Goal: Information Seeking & Learning: Learn about a topic

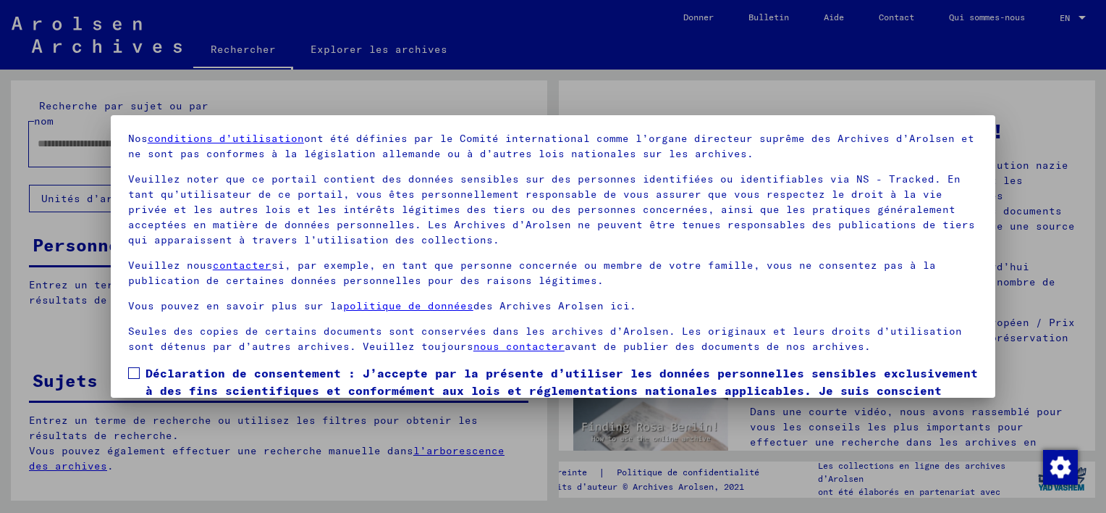
scroll to position [120, 0]
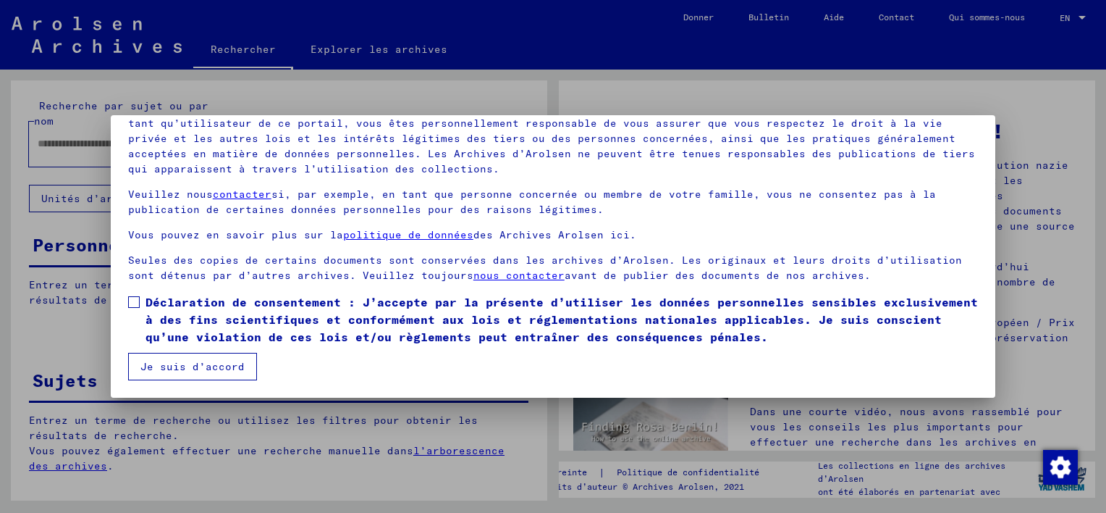
click at [129, 303] on span at bounding box center [134, 302] width 12 height 12
click at [169, 359] on button "Je suis d’accord" at bounding box center [192, 367] width 129 height 28
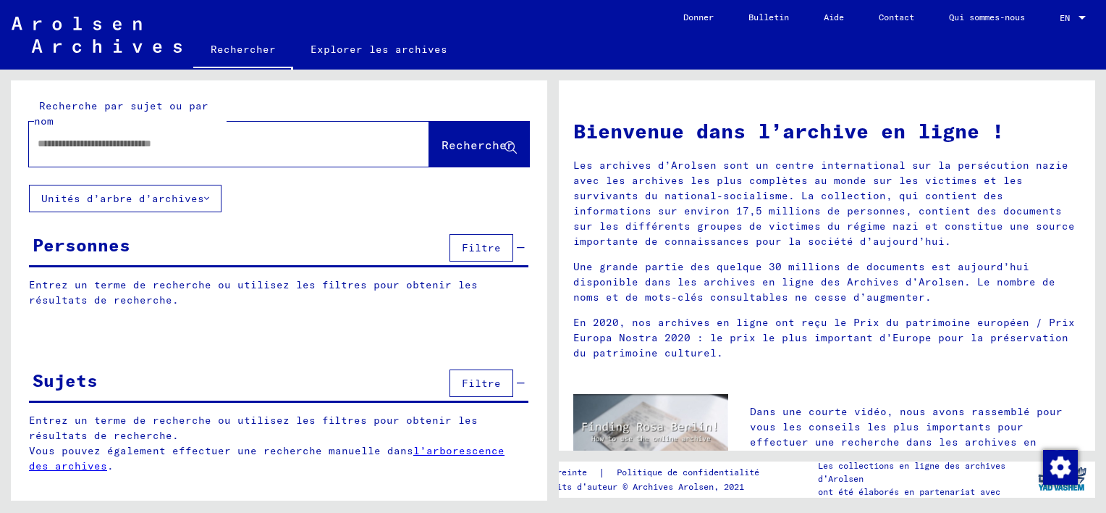
click at [93, 146] on input "text" at bounding box center [212, 143] width 348 height 15
type input "******"
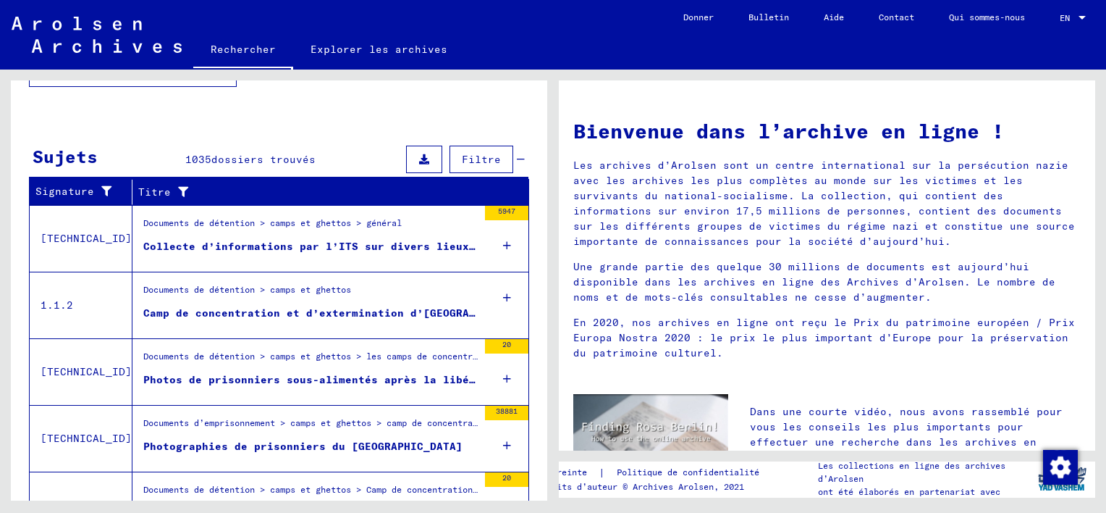
scroll to position [507, 0]
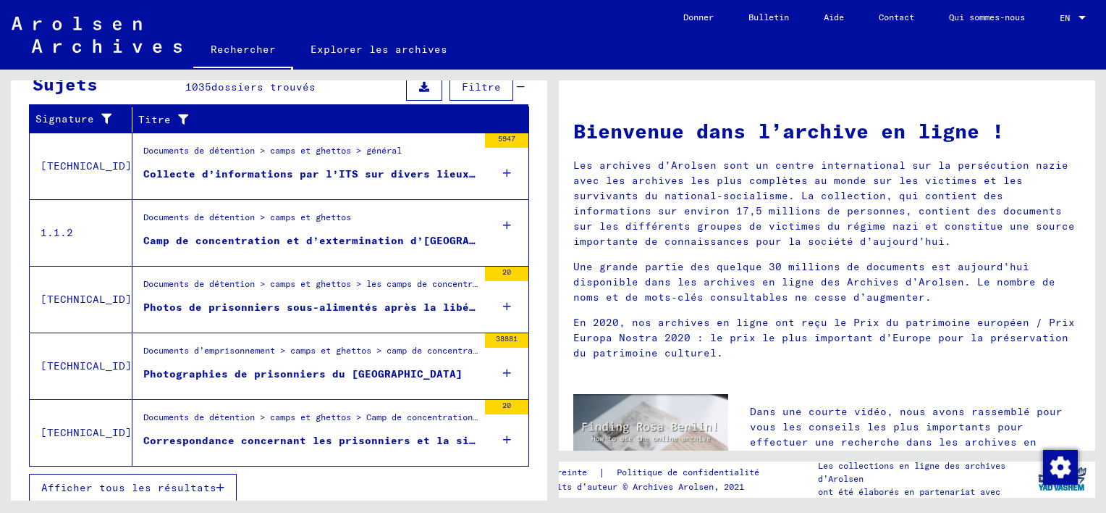
click at [491, 133] on div "5947" at bounding box center [506, 140] width 43 height 14
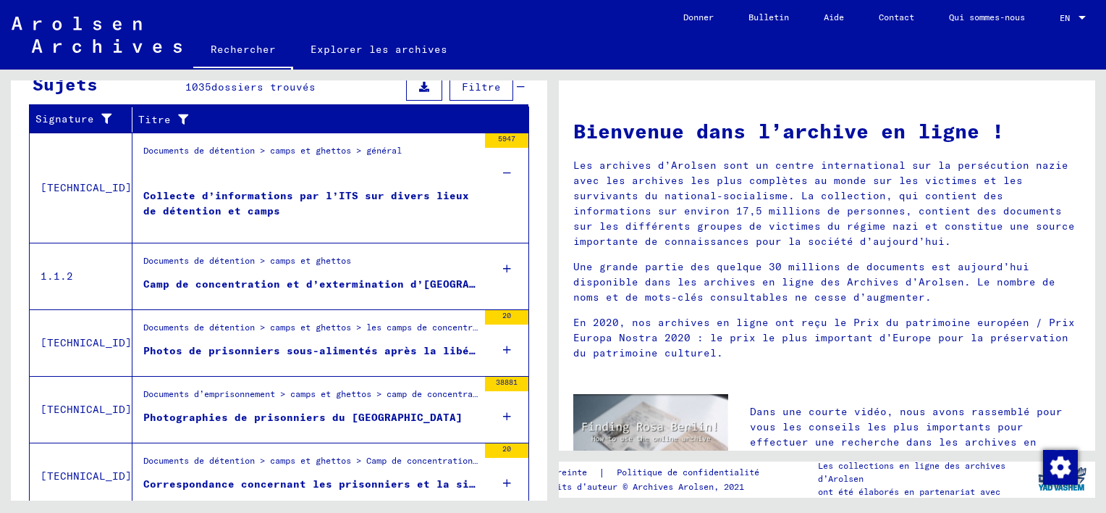
click at [263, 188] on div "Collecte d’informations par l’ITS sur divers lieux de détention et camps" at bounding box center [310, 209] width 334 height 43
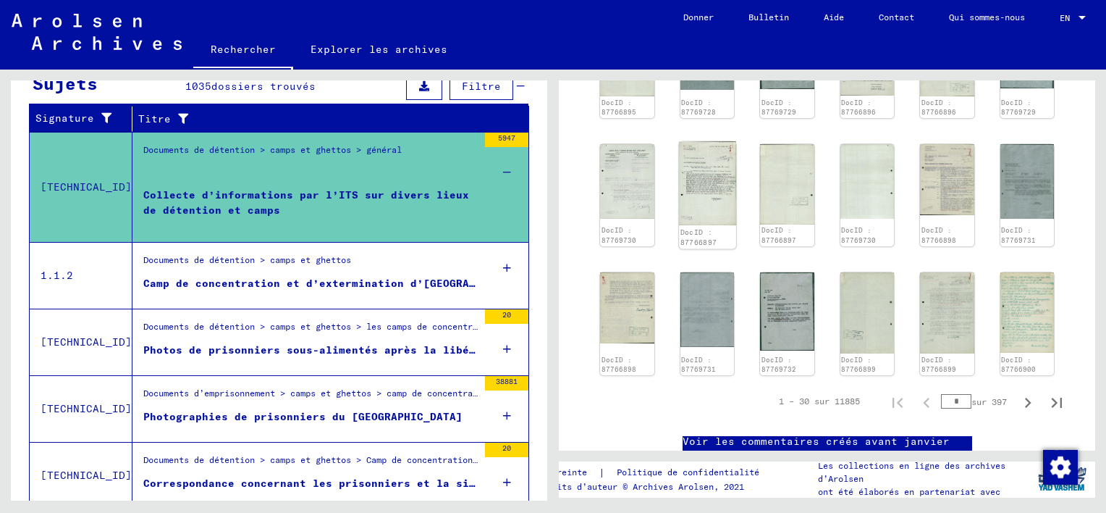
scroll to position [1014, 0]
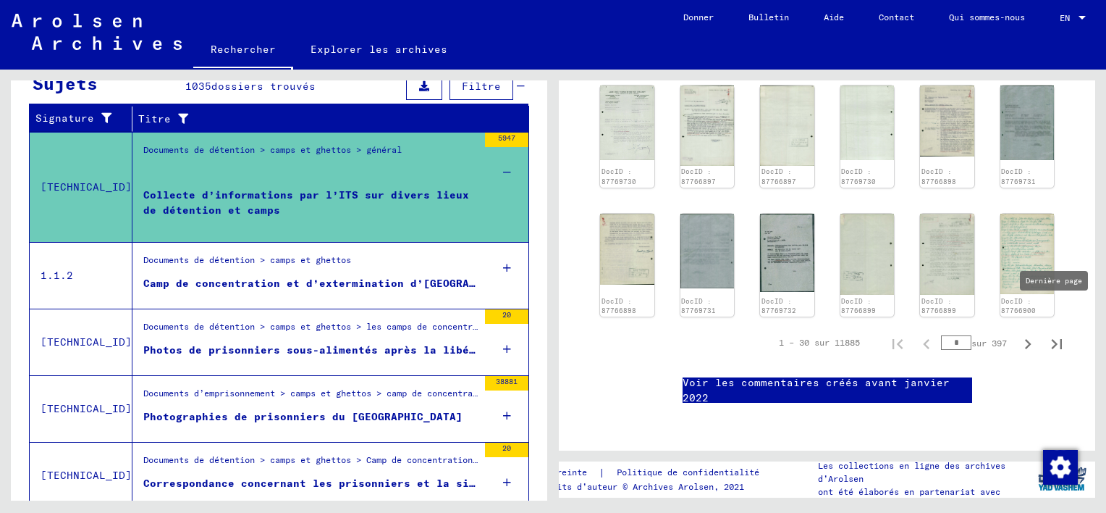
click at [1047, 334] on icon "Dernière page" at bounding box center [1057, 344] width 20 height 20
type input "***"
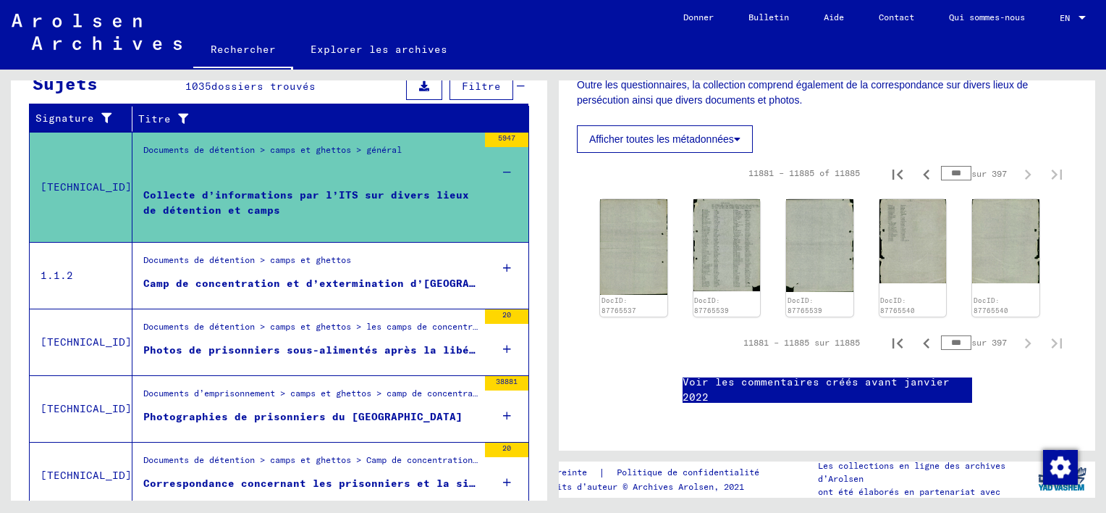
scroll to position [573, 0]
click at [382, 277] on div "Camp de concentration et d’extermination d’[GEOGRAPHIC_DATA]" at bounding box center [310, 283] width 334 height 15
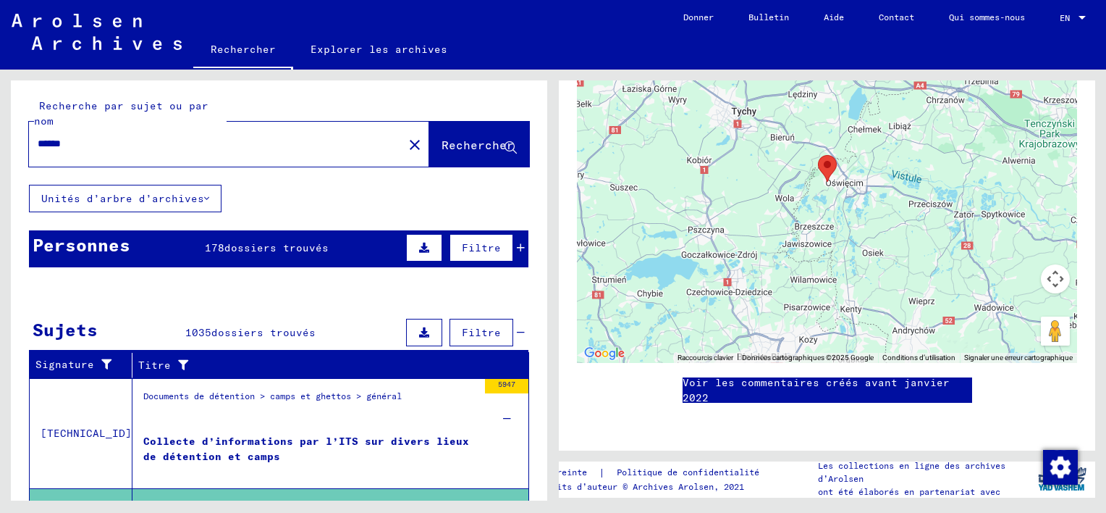
click at [85, 141] on input "******" at bounding box center [216, 143] width 357 height 15
type input "**********"
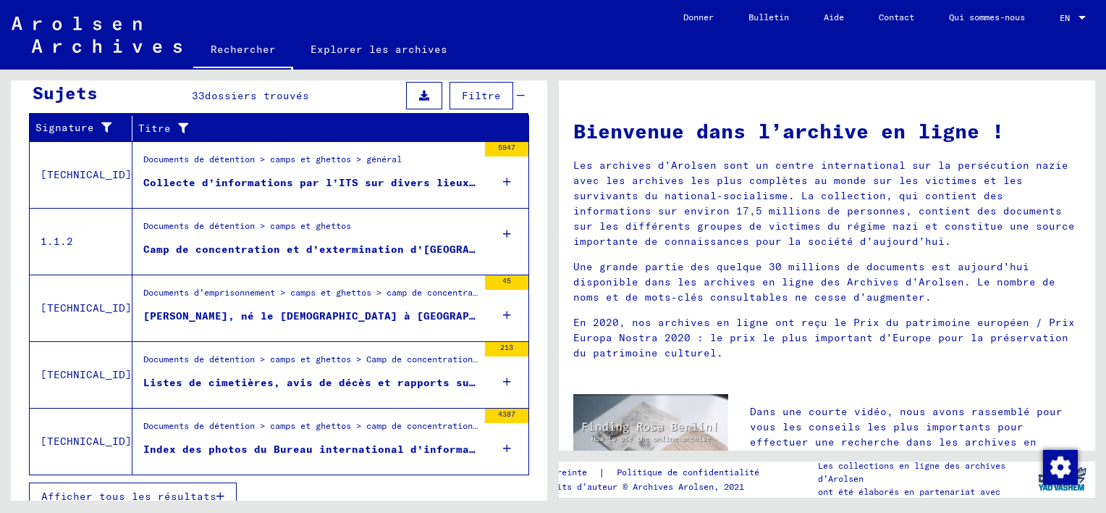
scroll to position [250, 0]
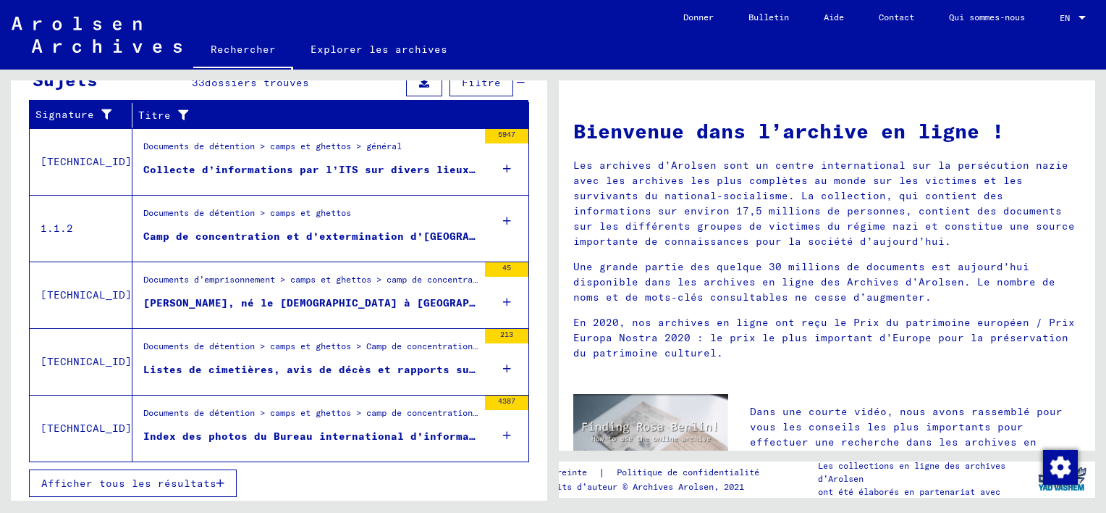
click at [272, 434] on div "Index des photos du Bureau international d’information de [GEOGRAPHIC_DATA]" at bounding box center [310, 436] width 334 height 15
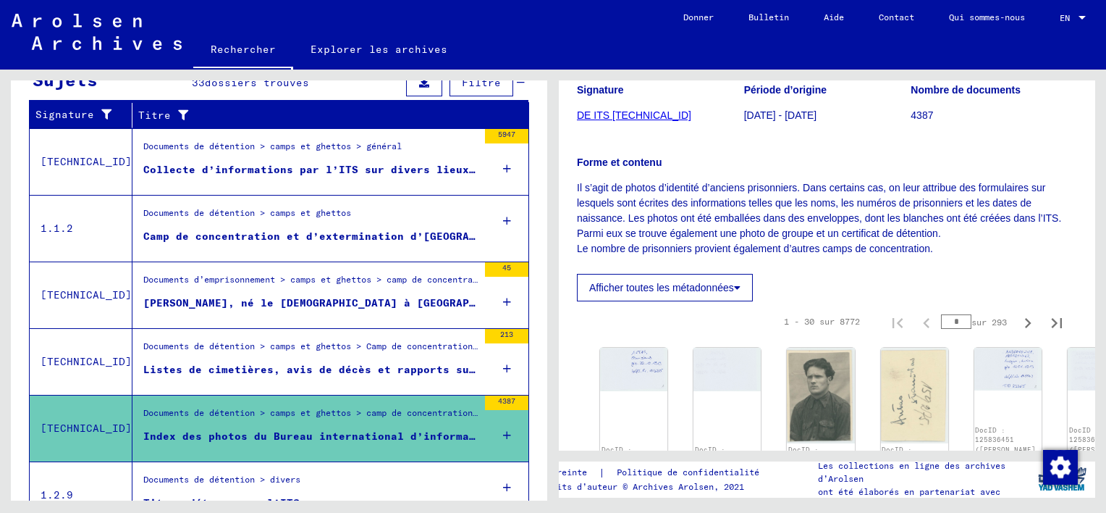
scroll to position [290, 0]
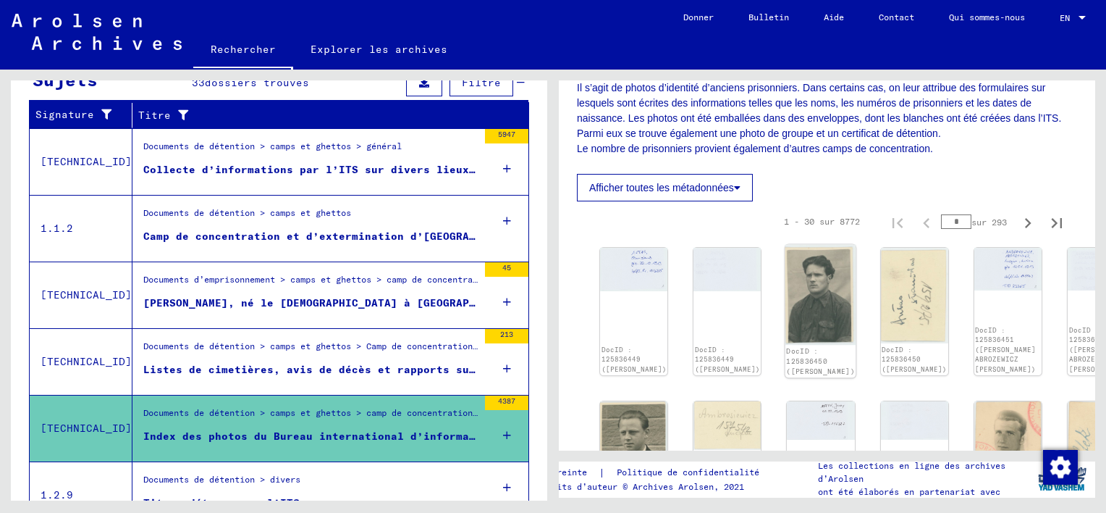
click at [786, 306] on img at bounding box center [821, 295] width 71 height 100
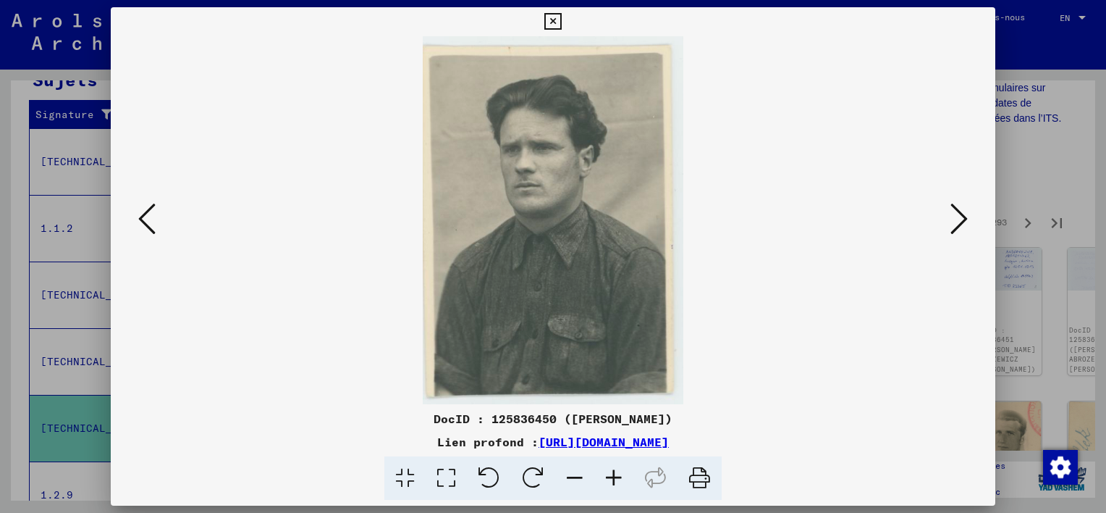
click at [951, 222] on icon at bounding box center [959, 218] width 17 height 35
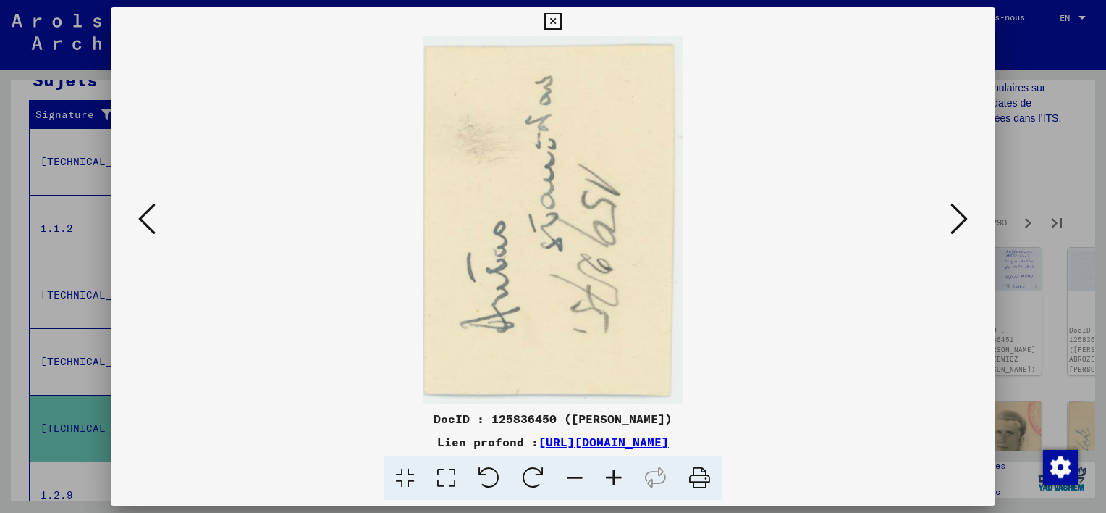
click at [951, 222] on icon at bounding box center [959, 218] width 17 height 35
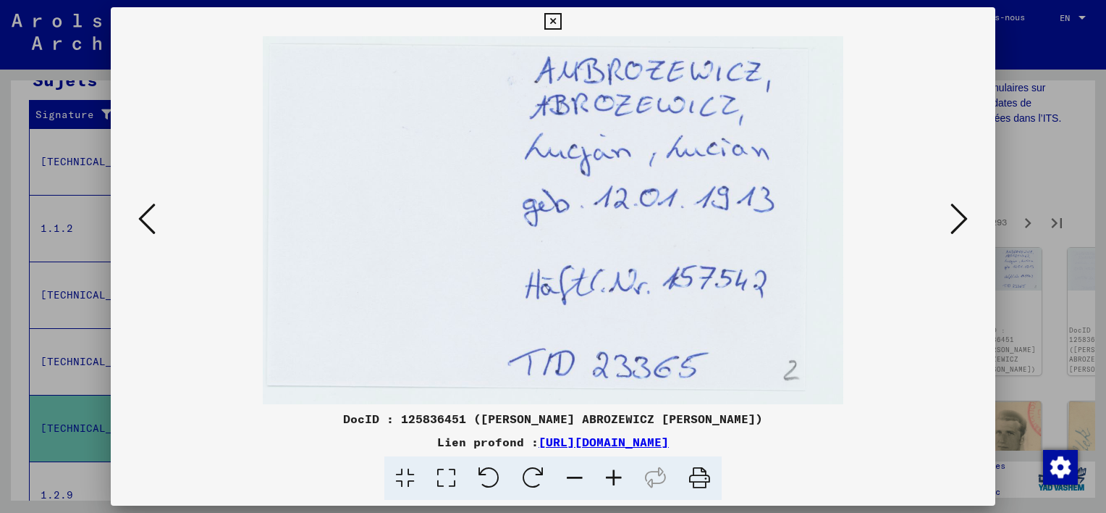
click at [951, 222] on icon at bounding box center [959, 218] width 17 height 35
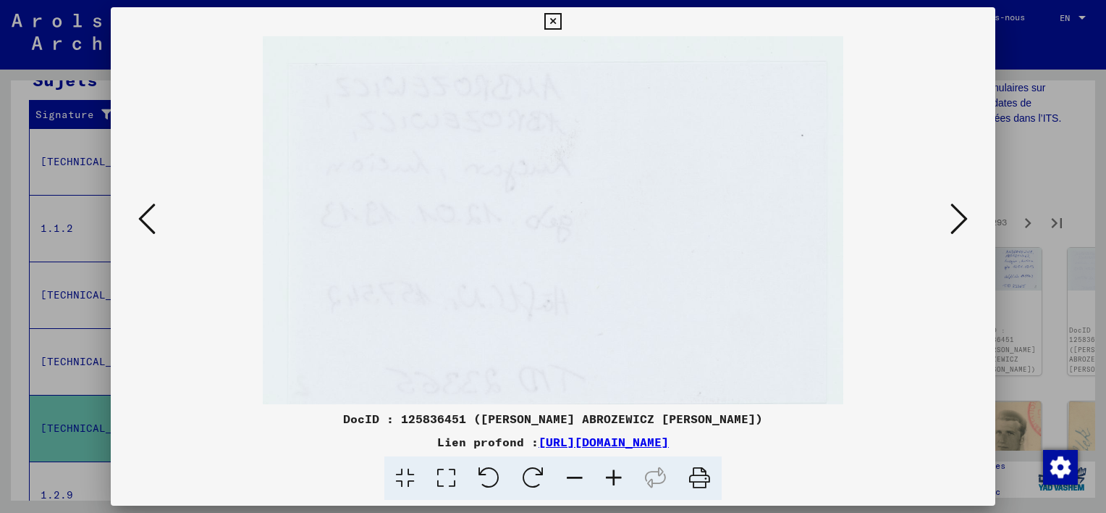
click at [951, 222] on icon at bounding box center [959, 218] width 17 height 35
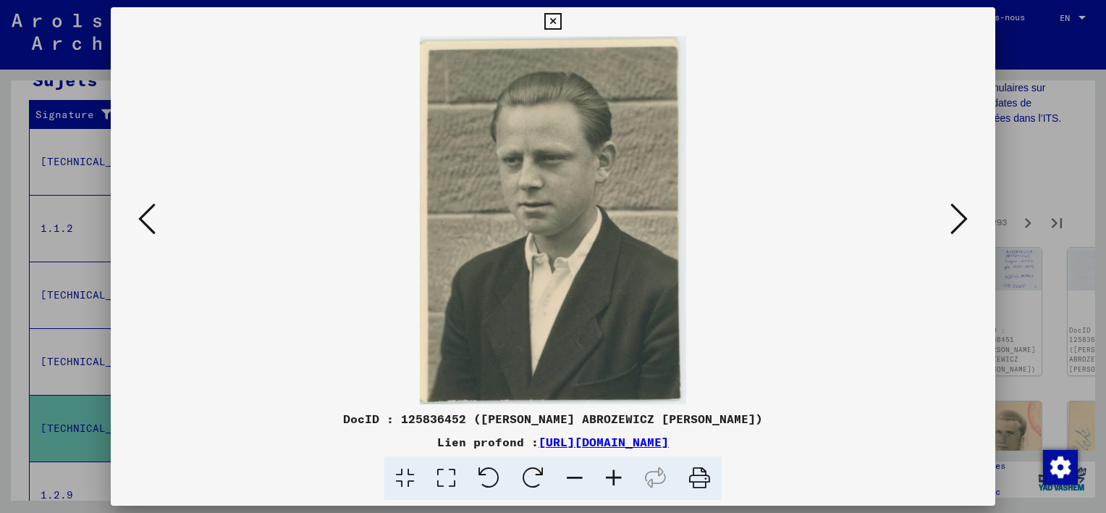
click at [951, 222] on icon at bounding box center [959, 218] width 17 height 35
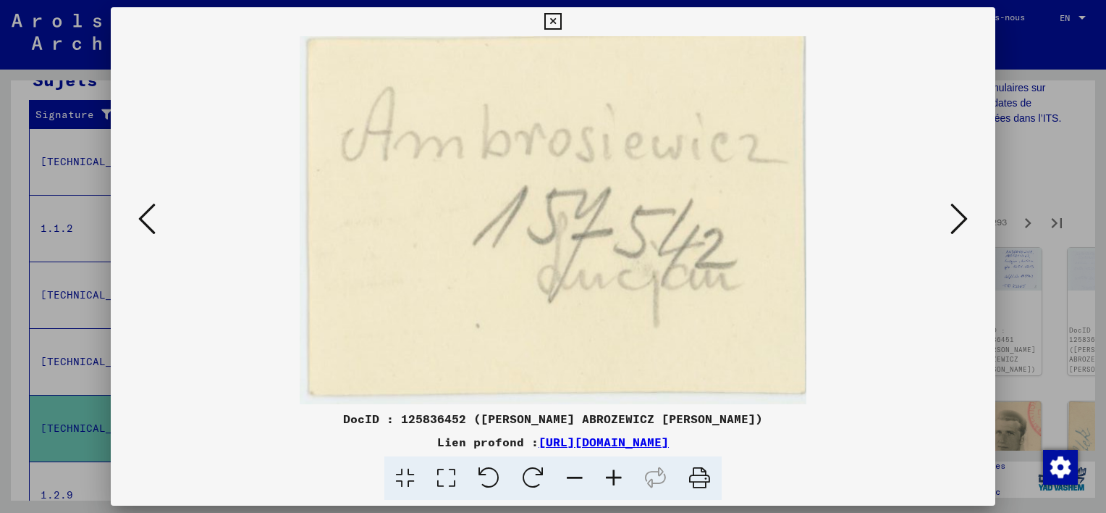
click at [951, 222] on icon at bounding box center [959, 218] width 17 height 35
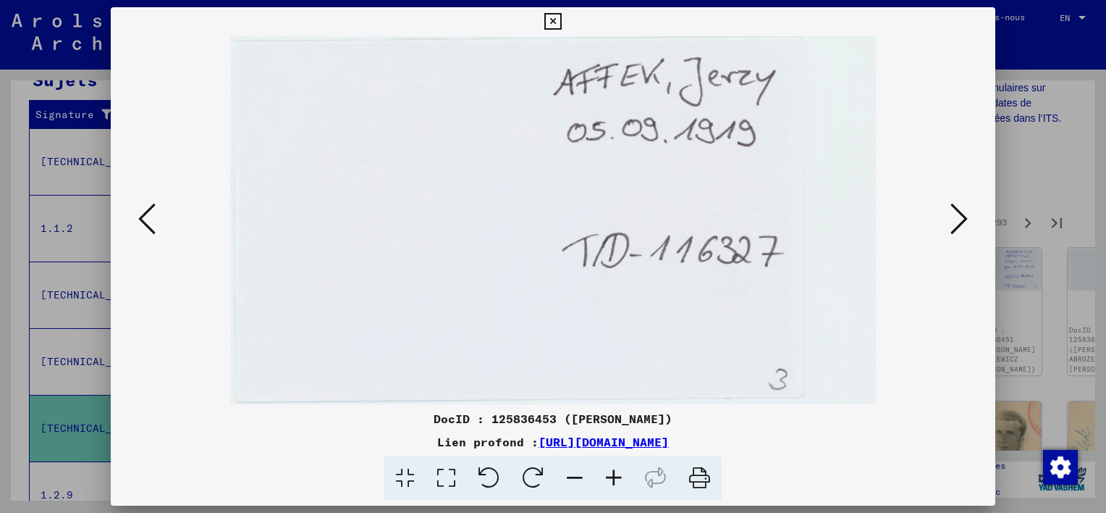
click at [951, 222] on icon at bounding box center [959, 218] width 17 height 35
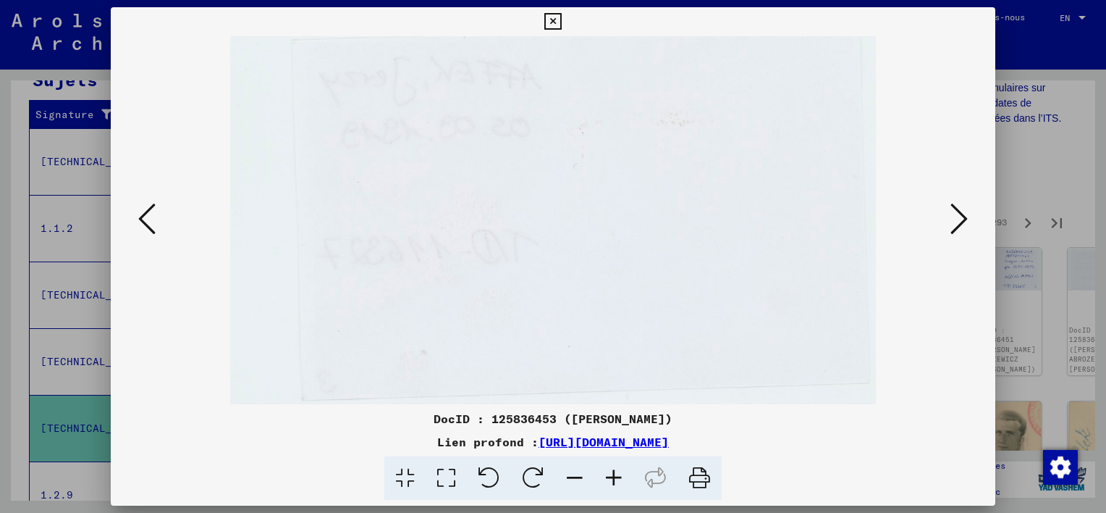
click at [951, 222] on icon at bounding box center [959, 218] width 17 height 35
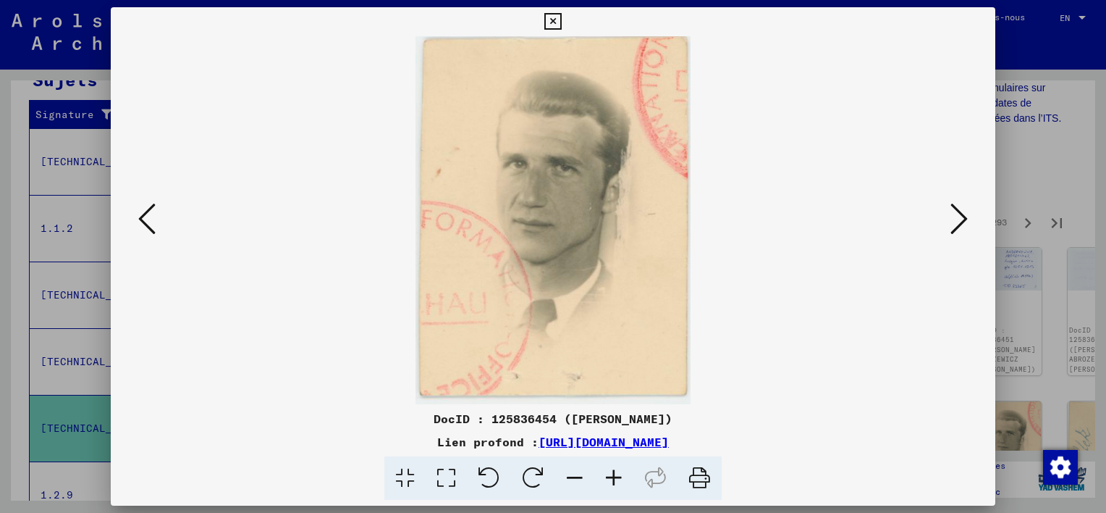
click at [951, 222] on icon at bounding box center [959, 218] width 17 height 35
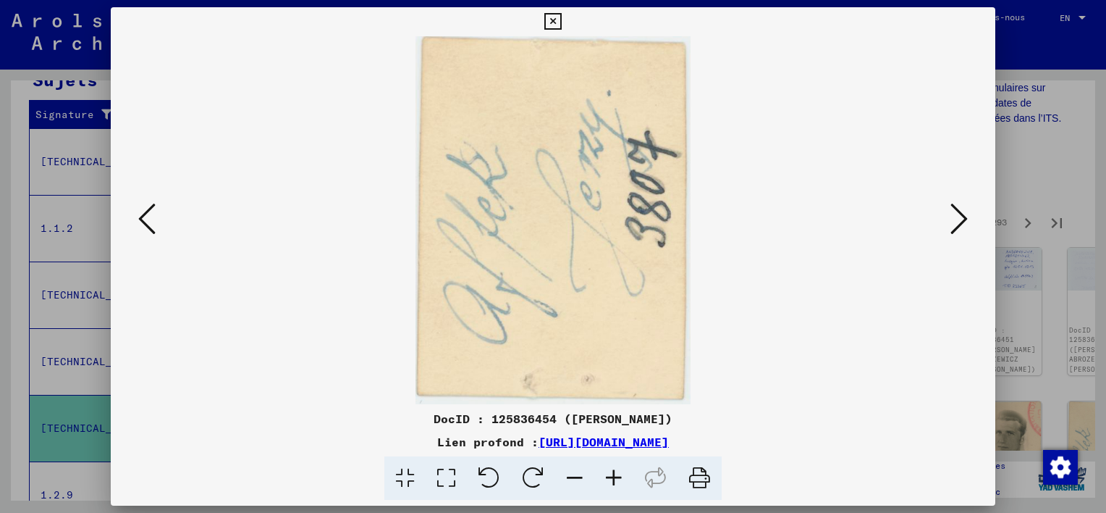
click at [951, 222] on icon at bounding box center [959, 218] width 17 height 35
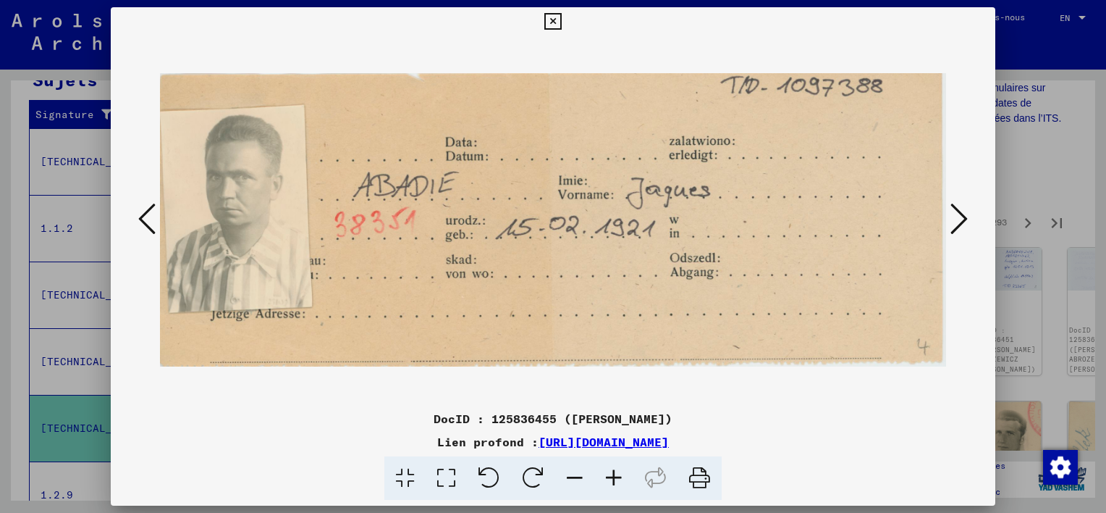
click at [951, 222] on icon at bounding box center [959, 218] width 17 height 35
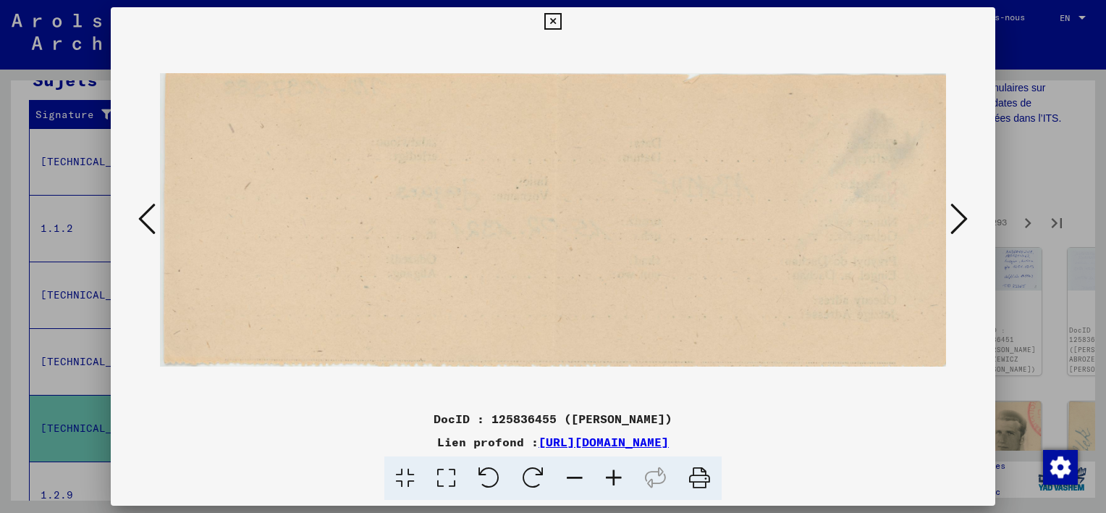
click at [951, 222] on icon at bounding box center [959, 218] width 17 height 35
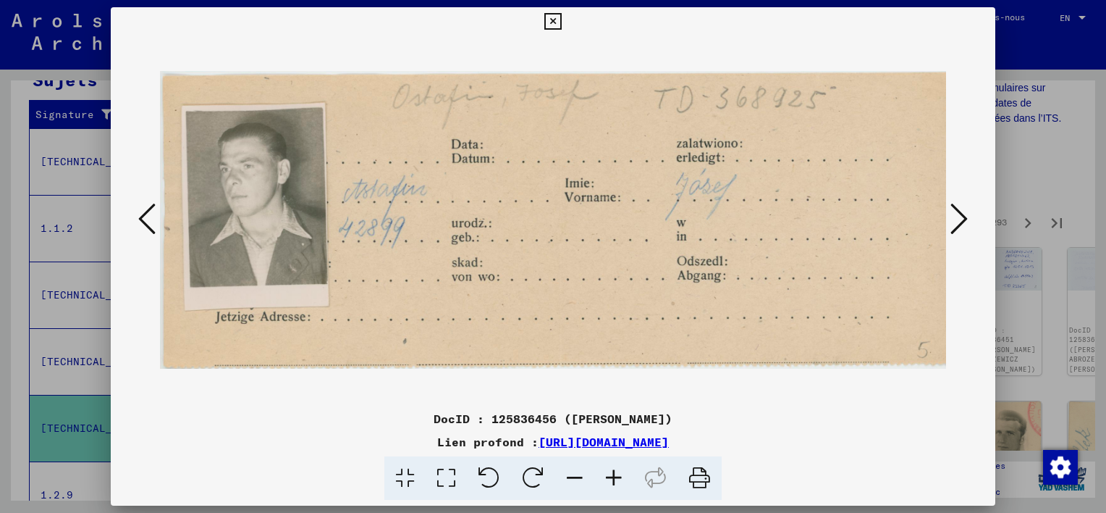
click at [951, 222] on icon at bounding box center [959, 218] width 17 height 35
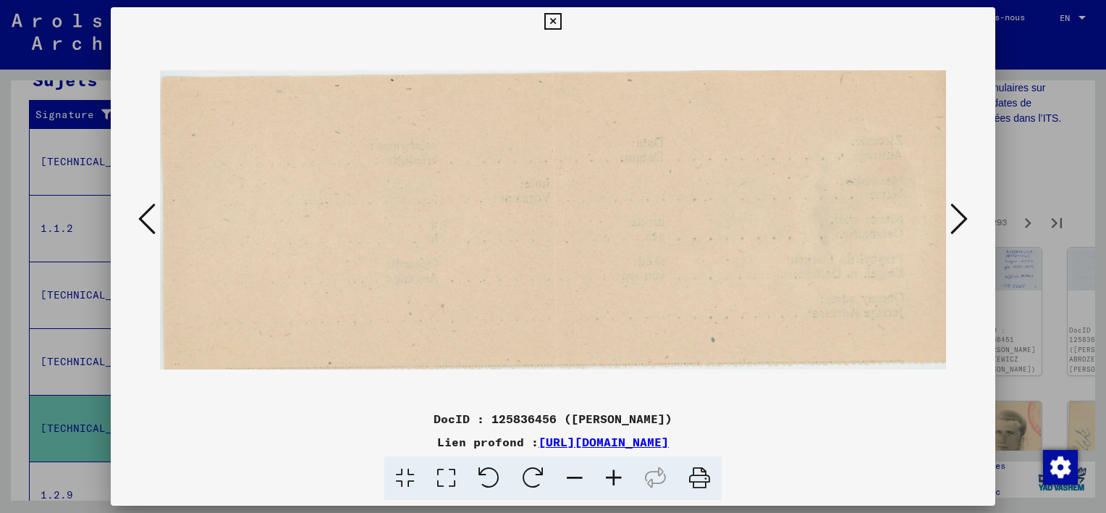
click at [951, 222] on icon at bounding box center [959, 218] width 17 height 35
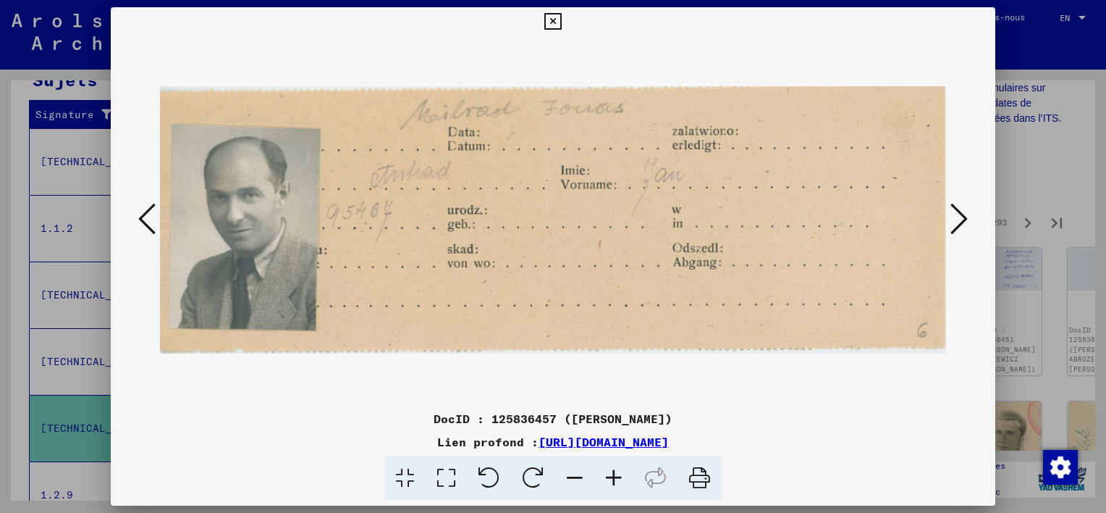
click at [951, 222] on icon at bounding box center [959, 218] width 17 height 35
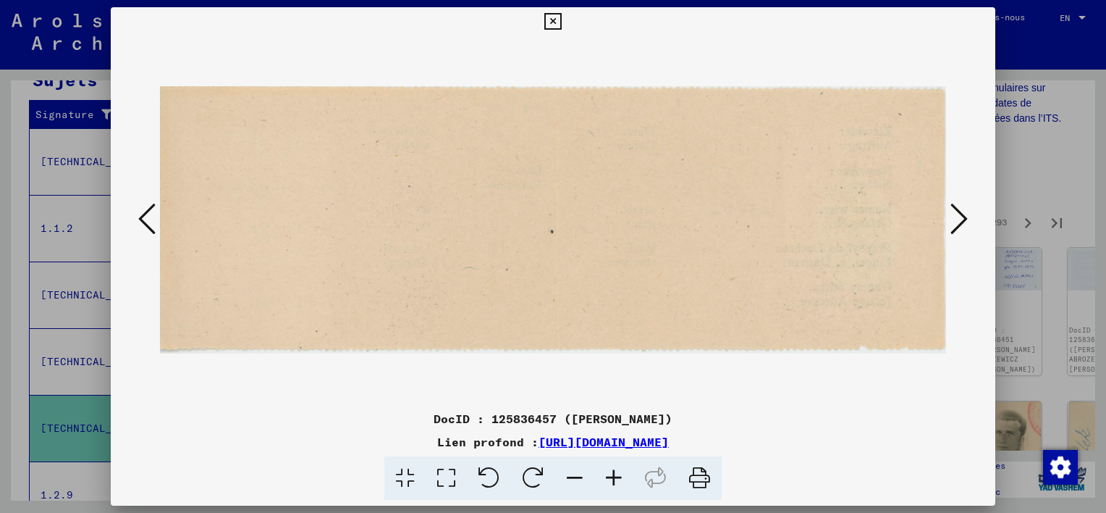
click at [951, 222] on icon at bounding box center [959, 218] width 17 height 35
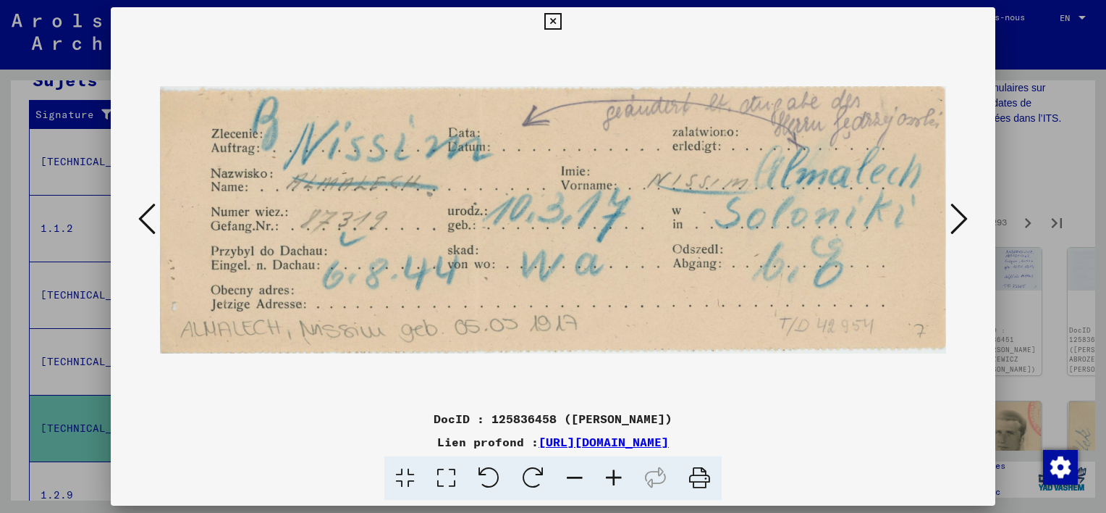
click at [951, 222] on icon at bounding box center [959, 218] width 17 height 35
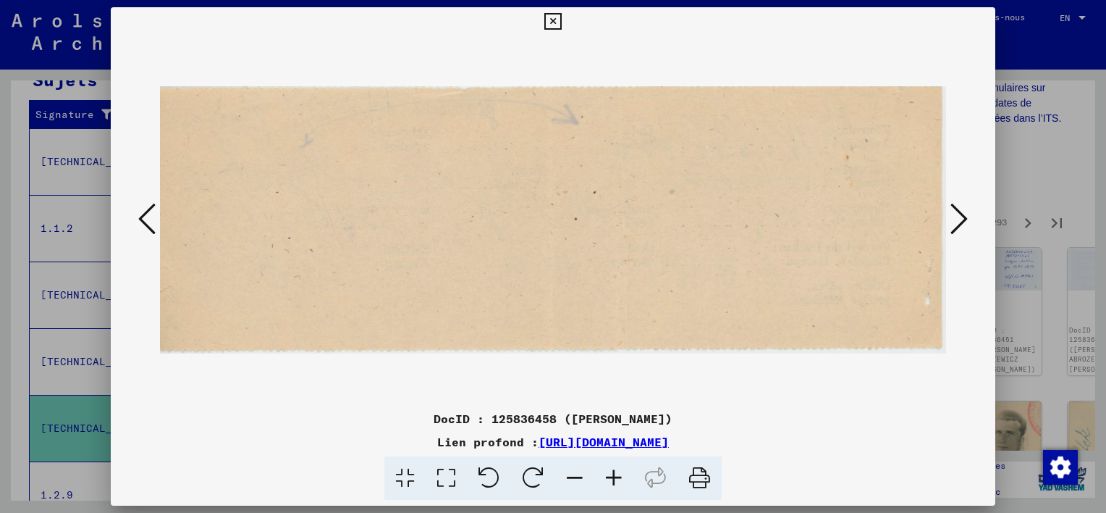
click at [951, 222] on icon at bounding box center [959, 218] width 17 height 35
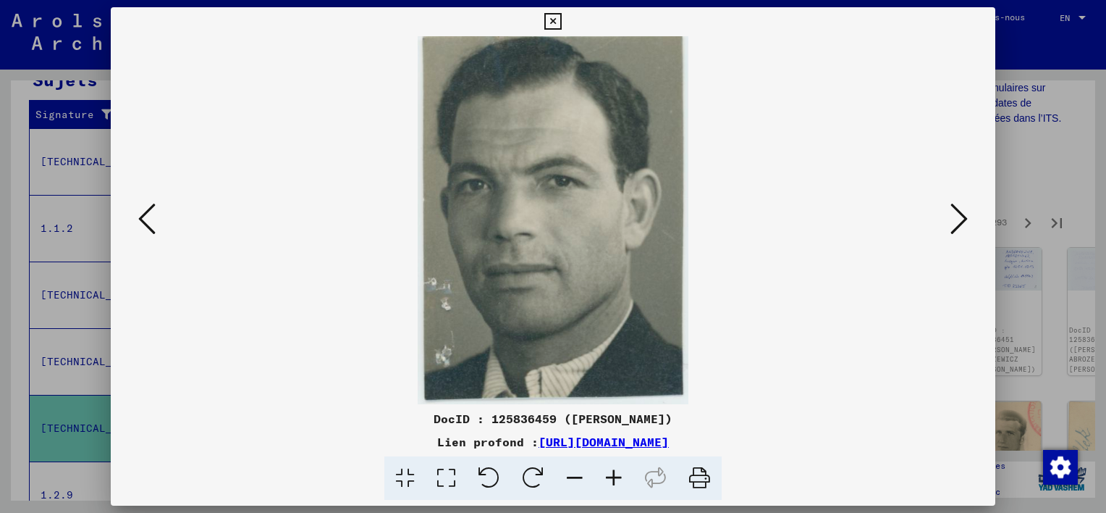
click at [951, 222] on icon at bounding box center [959, 218] width 17 height 35
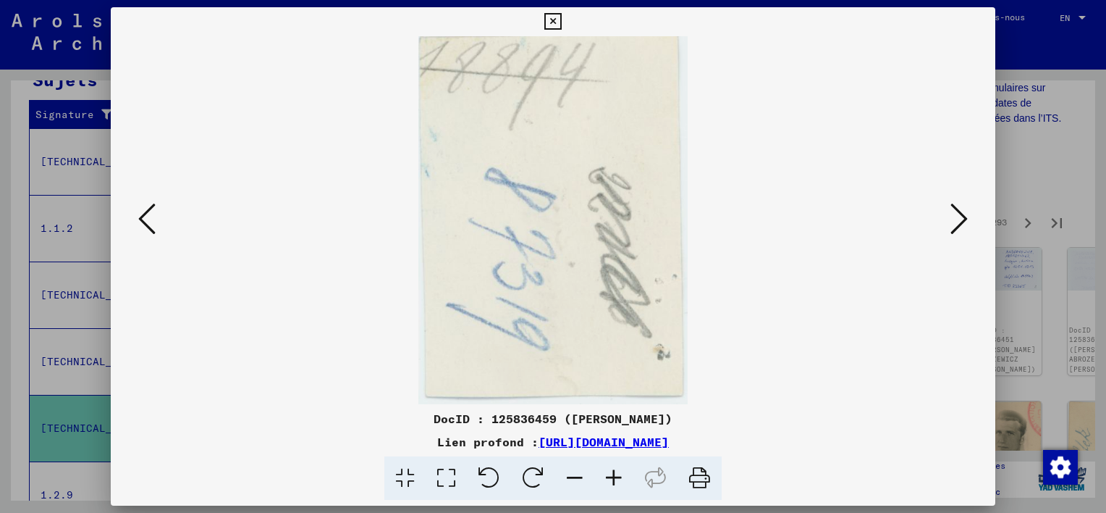
click at [547, 18] on icon at bounding box center [552, 21] width 17 height 17
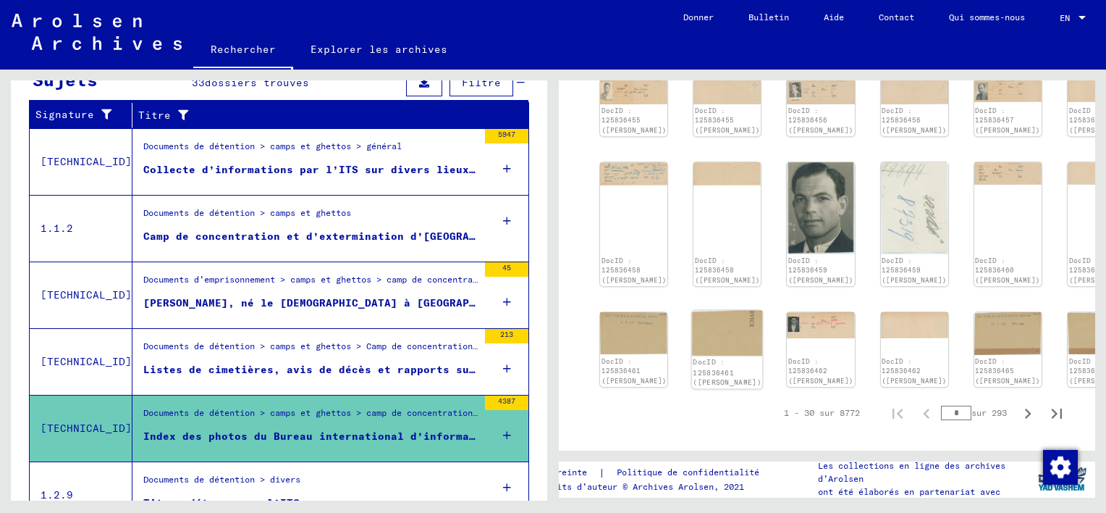
scroll to position [796, 0]
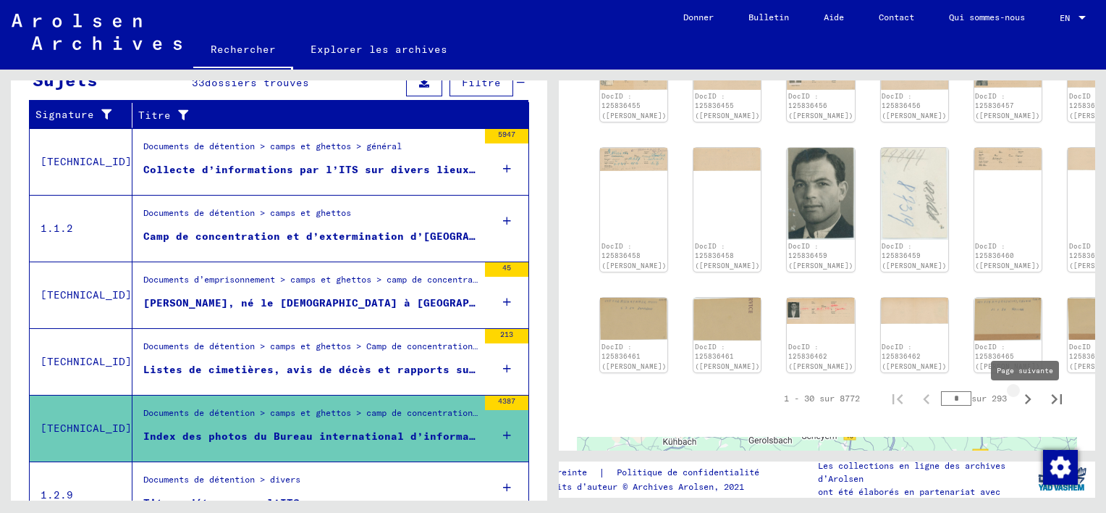
click at [1018, 405] on icon "Page suivante" at bounding box center [1028, 399] width 20 height 20
type input "*"
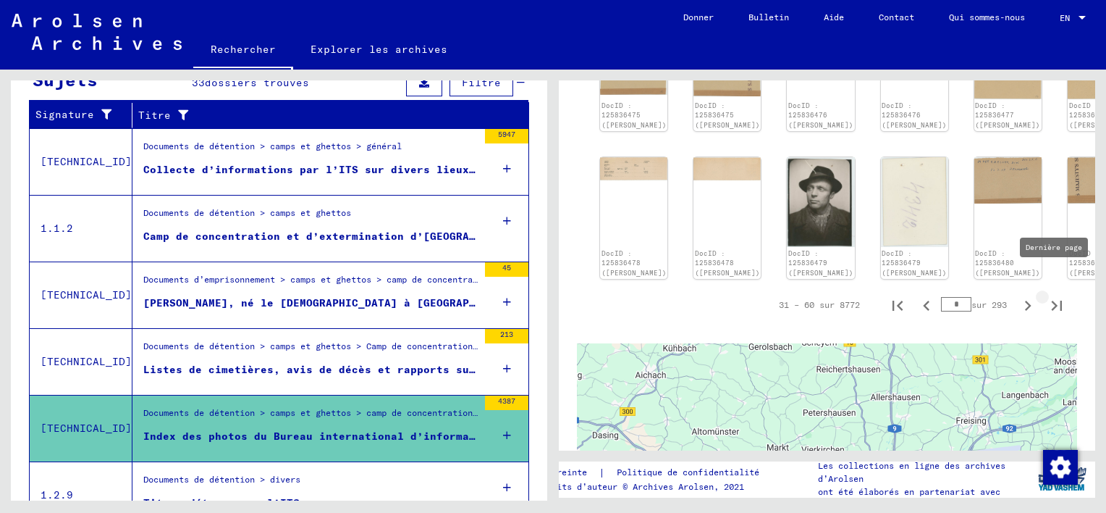
click at [1047, 295] on icon "Dernière page" at bounding box center [1057, 305] width 20 height 20
type input "***"
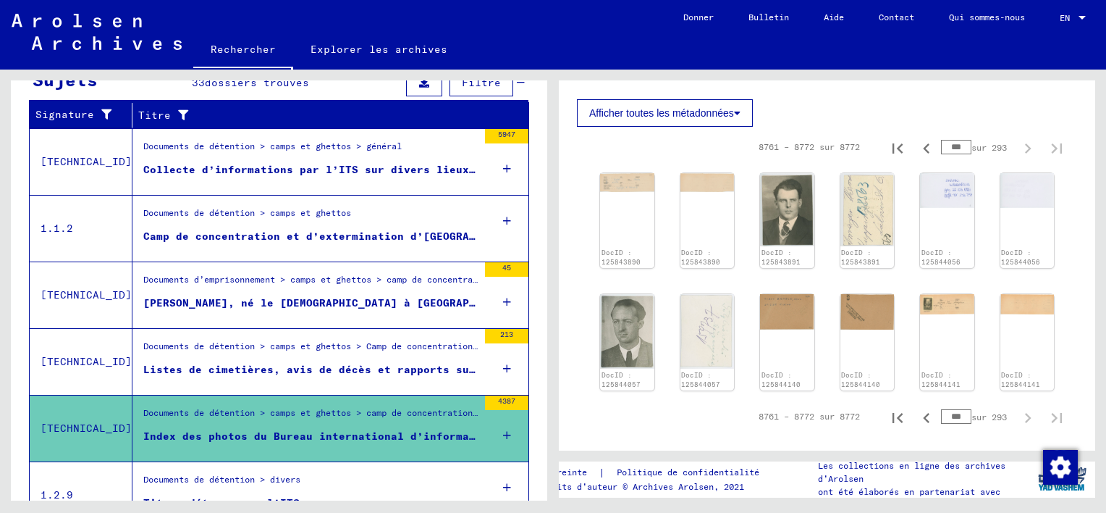
scroll to position [345, 0]
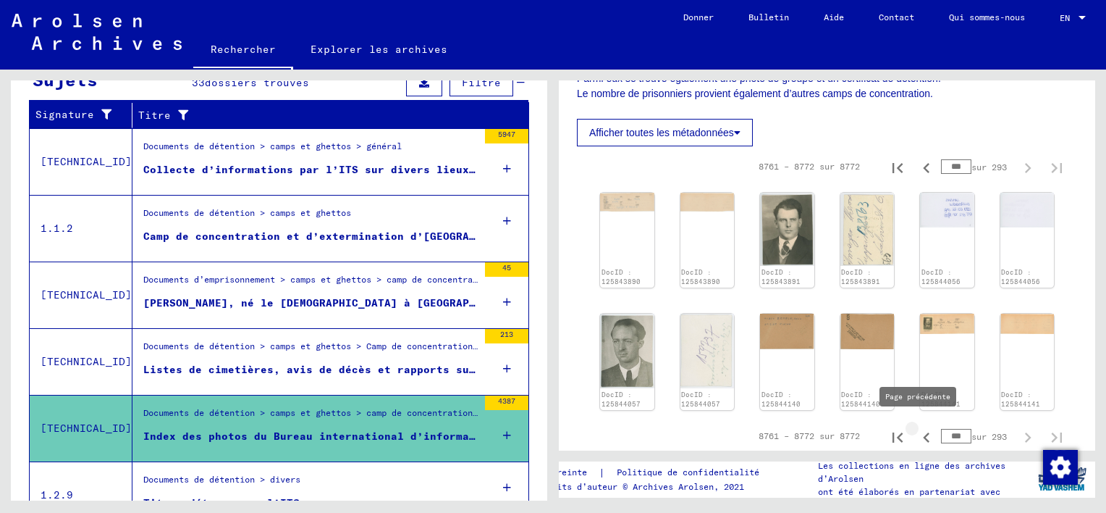
click at [917, 427] on icon "Page précédente" at bounding box center [927, 437] width 20 height 20
type input "***"
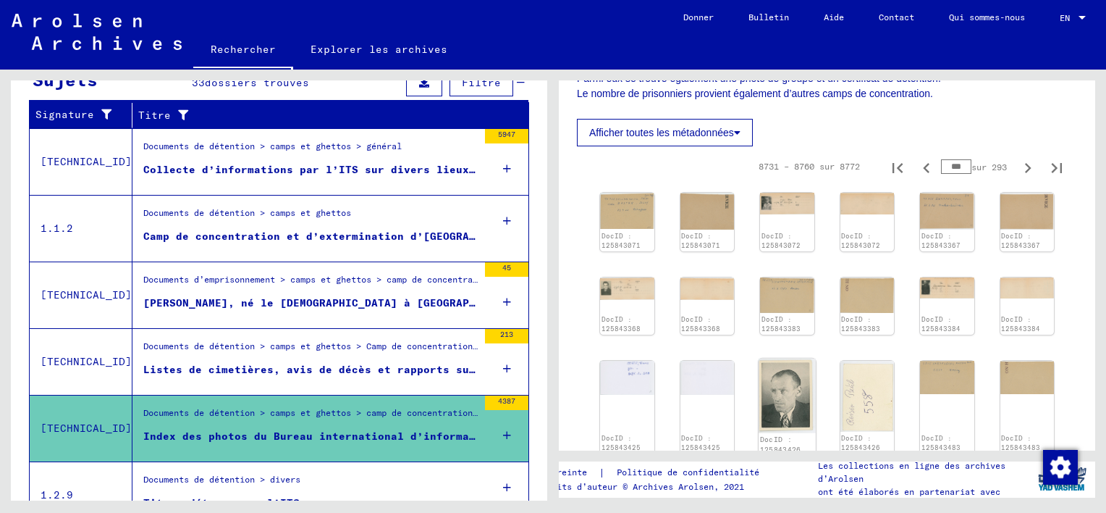
click at [774, 404] on img at bounding box center [787, 395] width 56 height 75
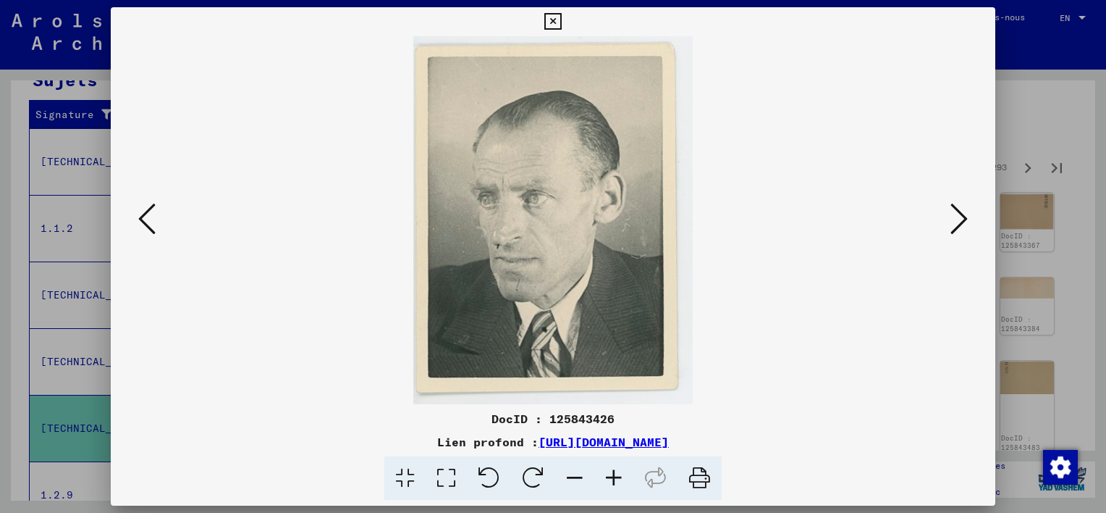
click at [146, 220] on icon at bounding box center [146, 218] width 17 height 35
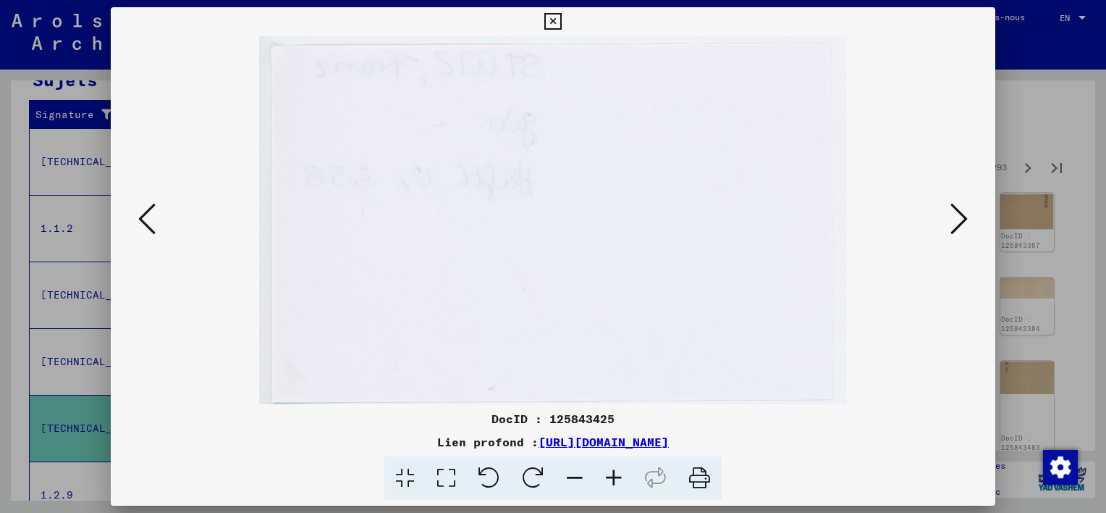
click at [146, 220] on icon at bounding box center [146, 218] width 17 height 35
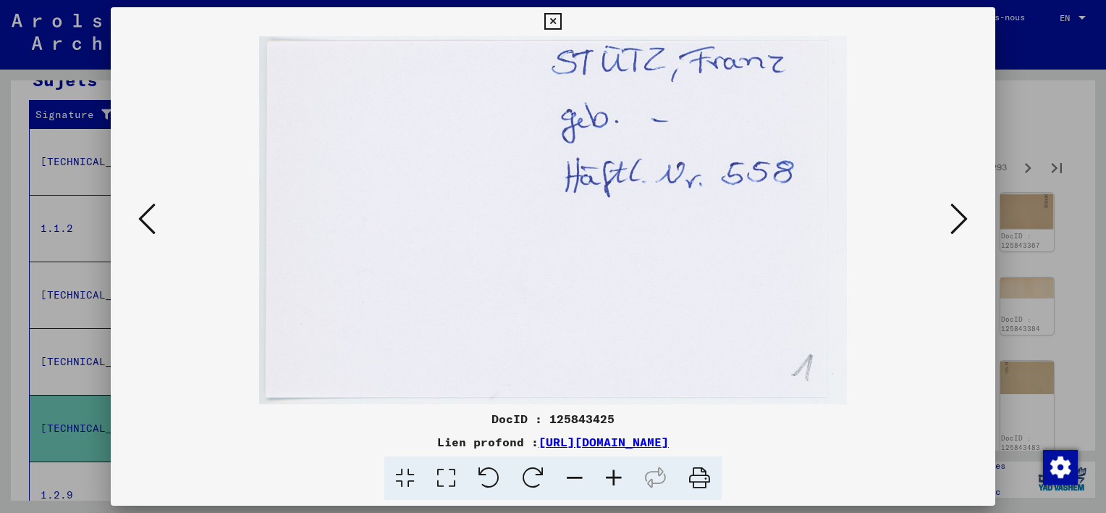
click at [146, 220] on icon at bounding box center [146, 218] width 17 height 35
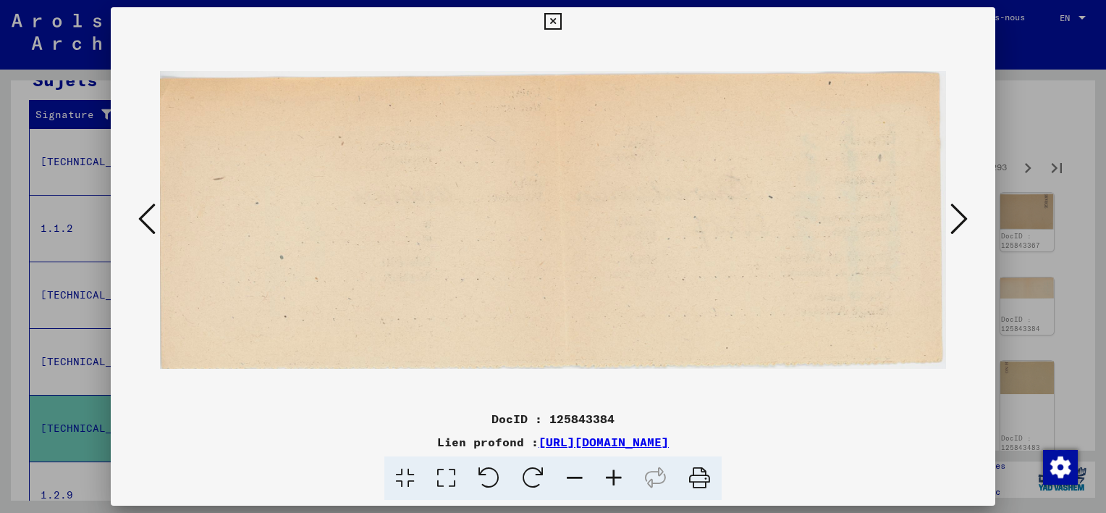
click at [146, 220] on icon at bounding box center [146, 218] width 17 height 35
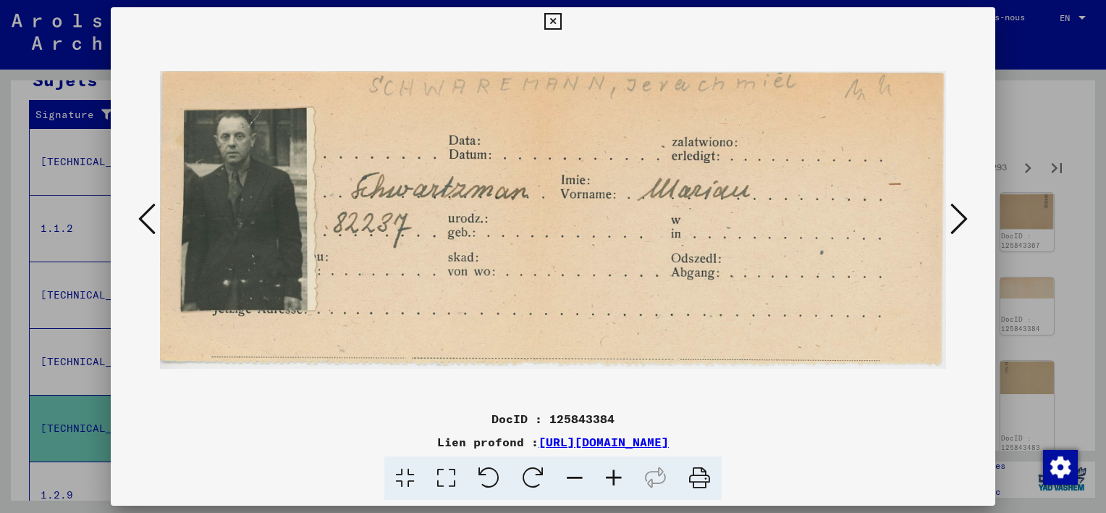
click at [146, 220] on icon at bounding box center [146, 218] width 17 height 35
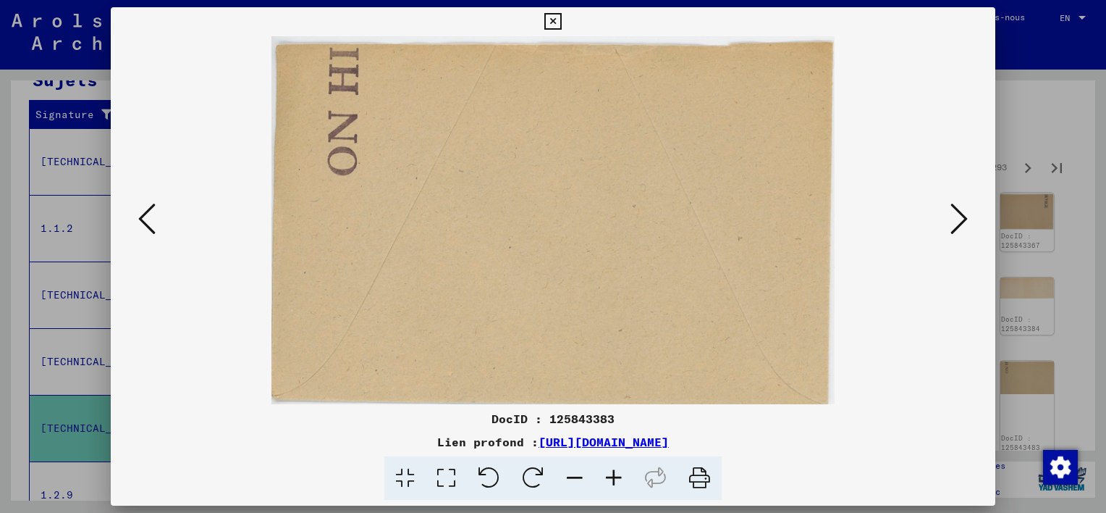
click at [146, 220] on icon at bounding box center [146, 218] width 17 height 35
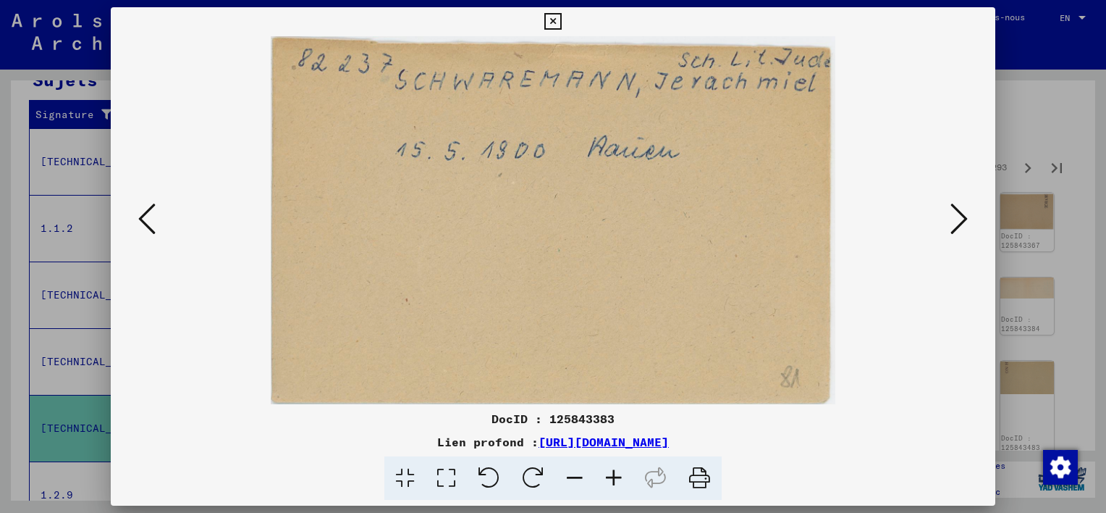
click at [146, 220] on icon at bounding box center [146, 218] width 17 height 35
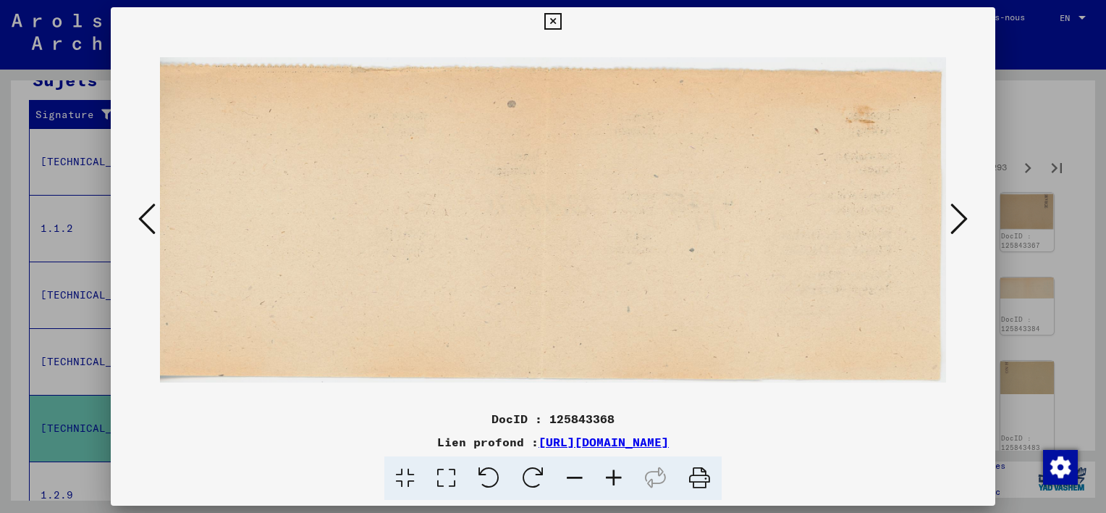
click at [146, 220] on icon at bounding box center [146, 218] width 17 height 35
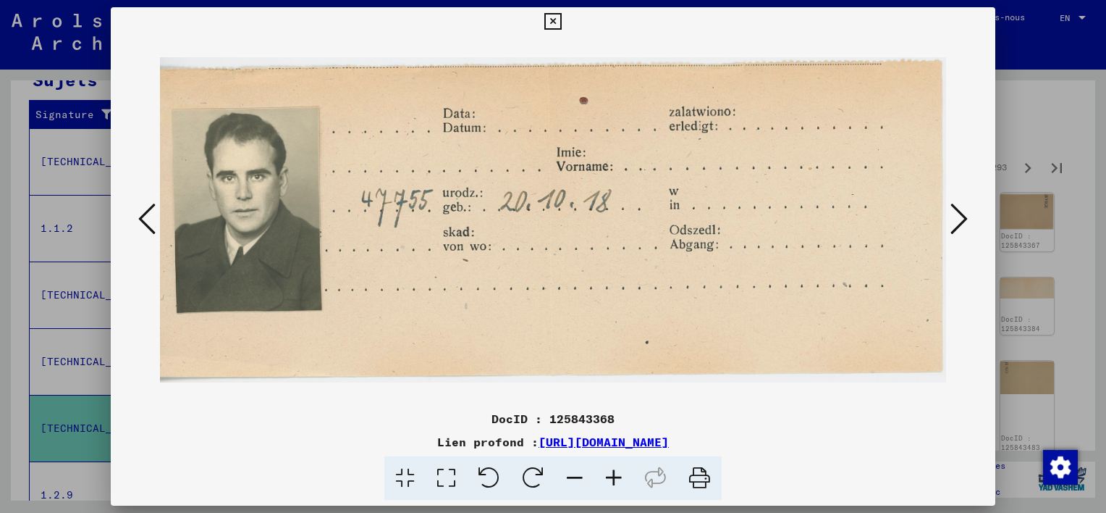
click at [146, 220] on icon at bounding box center [146, 218] width 17 height 35
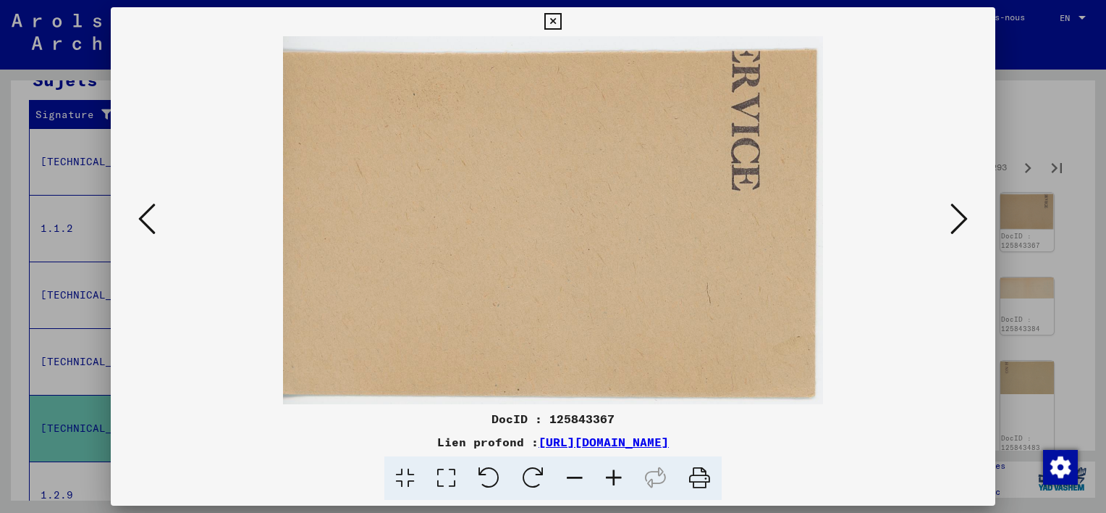
click at [146, 220] on icon at bounding box center [146, 218] width 17 height 35
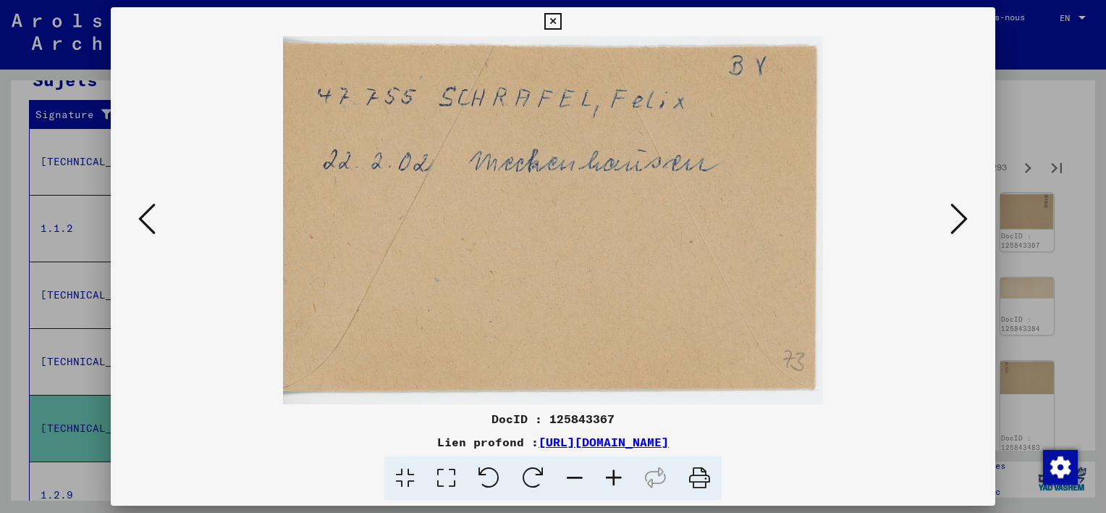
click at [146, 220] on icon at bounding box center [146, 218] width 17 height 35
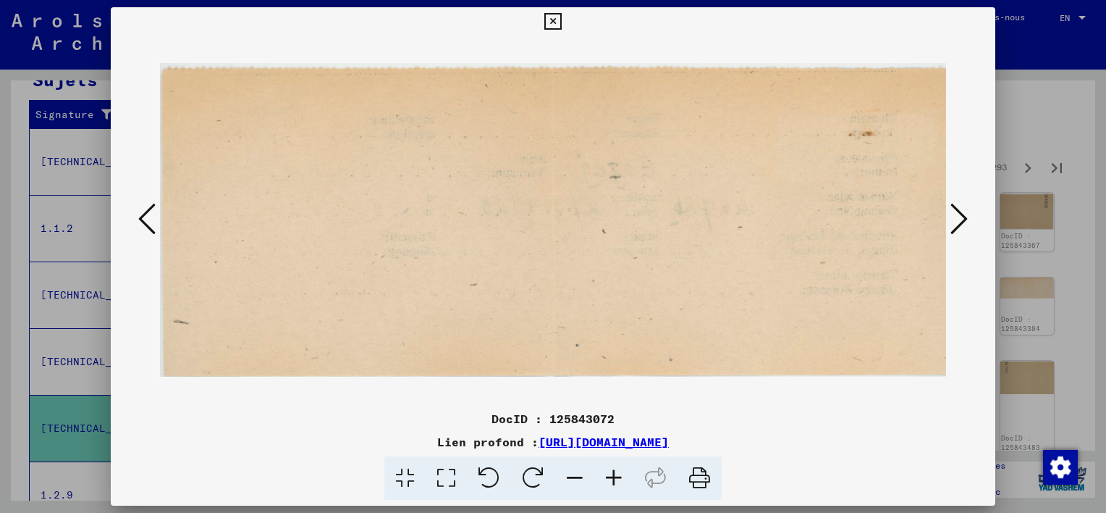
click at [146, 220] on icon at bounding box center [146, 218] width 17 height 35
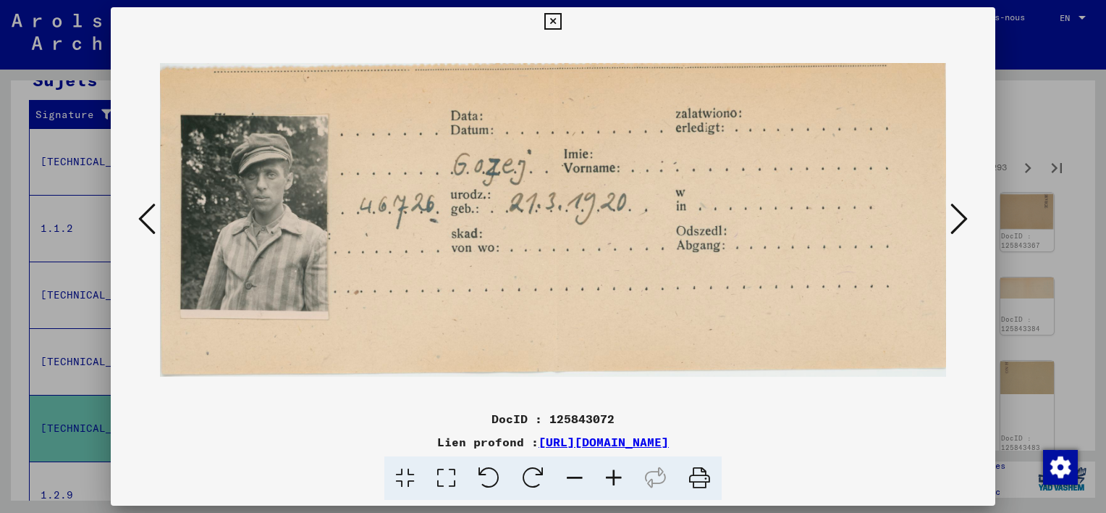
click at [146, 220] on icon at bounding box center [146, 218] width 17 height 35
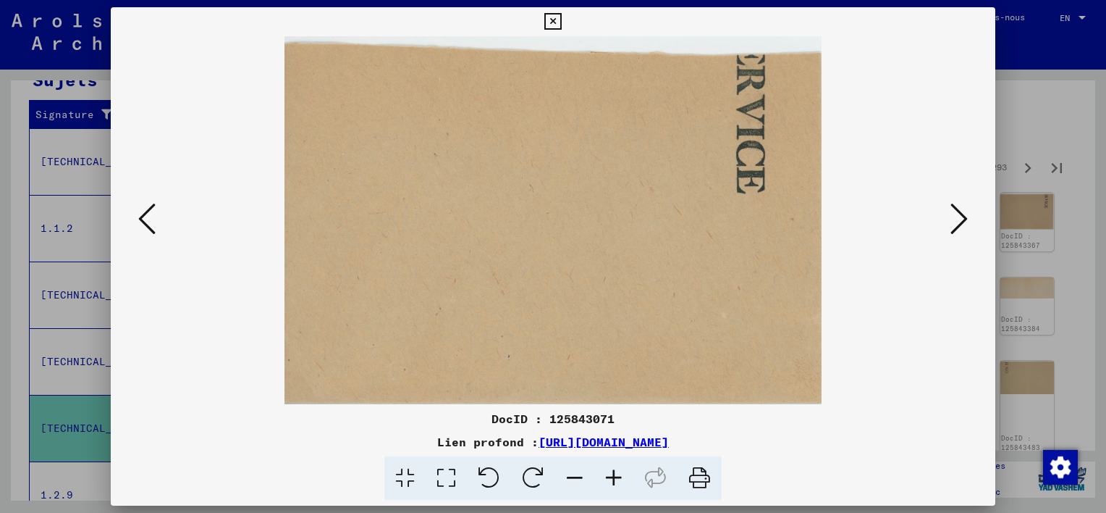
click at [146, 220] on icon at bounding box center [146, 218] width 17 height 35
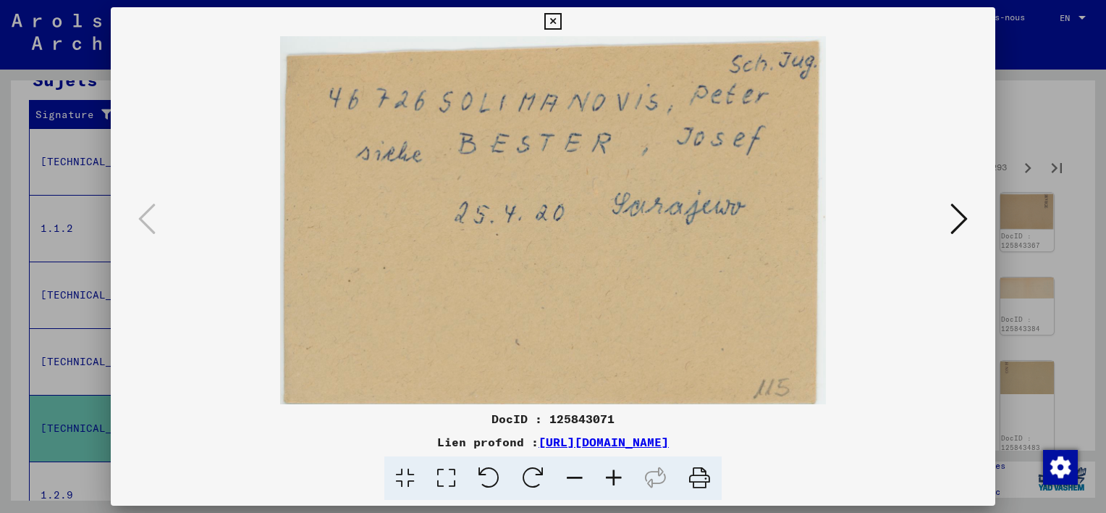
click at [550, 23] on icon at bounding box center [552, 21] width 17 height 17
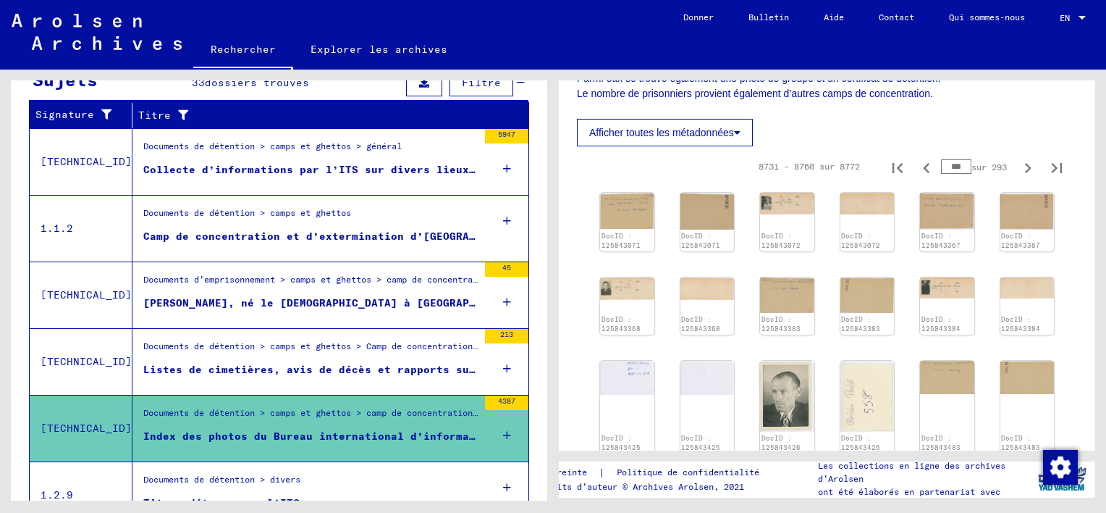
scroll to position [0, 0]
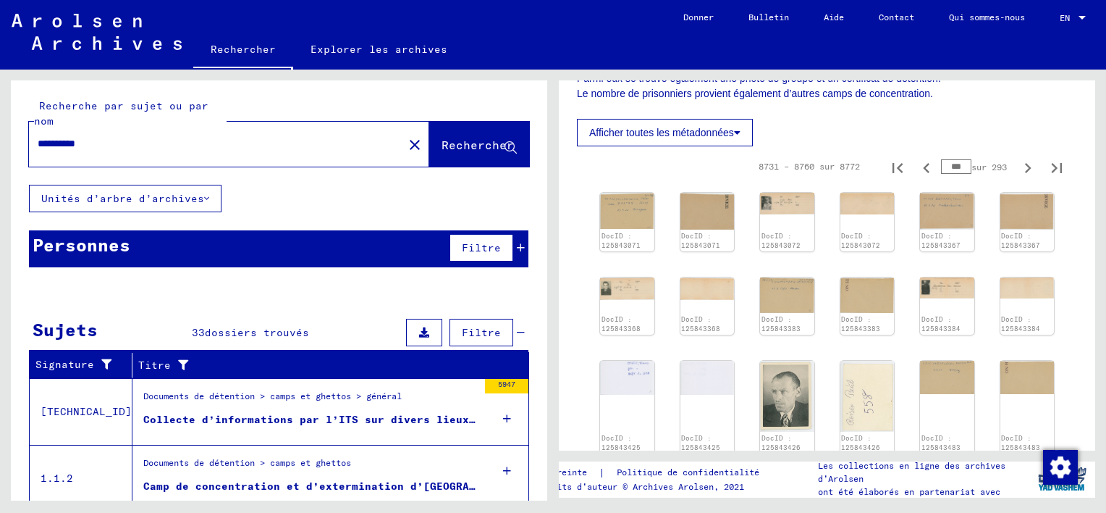
drag, startPoint x: 140, startPoint y: 148, endPoint x: 28, endPoint y: 149, distance: 111.5
click at [28, 149] on div "**********" at bounding box center [279, 132] width 537 height 104
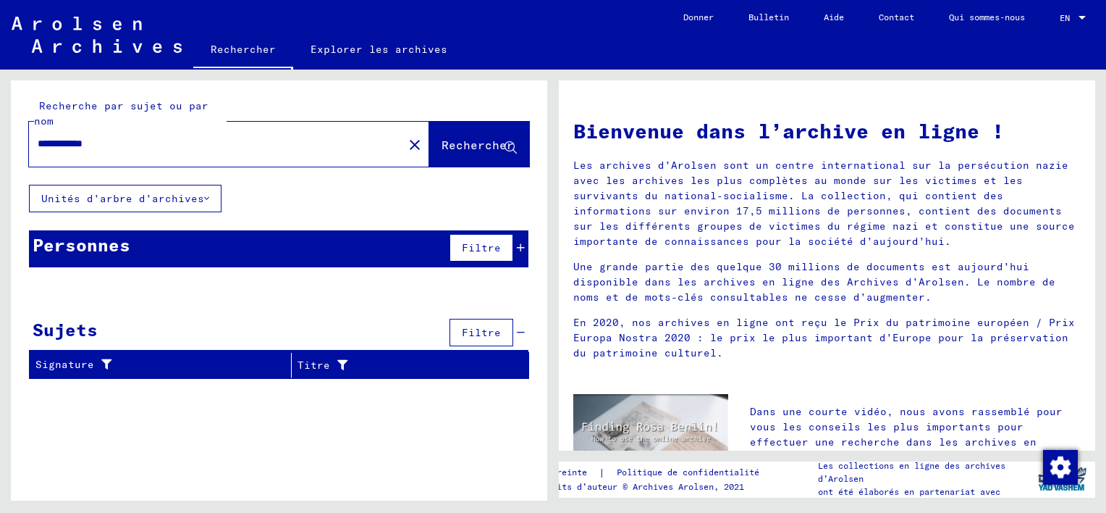
drag, startPoint x: 111, startPoint y: 145, endPoint x: 88, endPoint y: 145, distance: 23.2
click at [88, 145] on input "**********" at bounding box center [212, 143] width 348 height 15
type input "********"
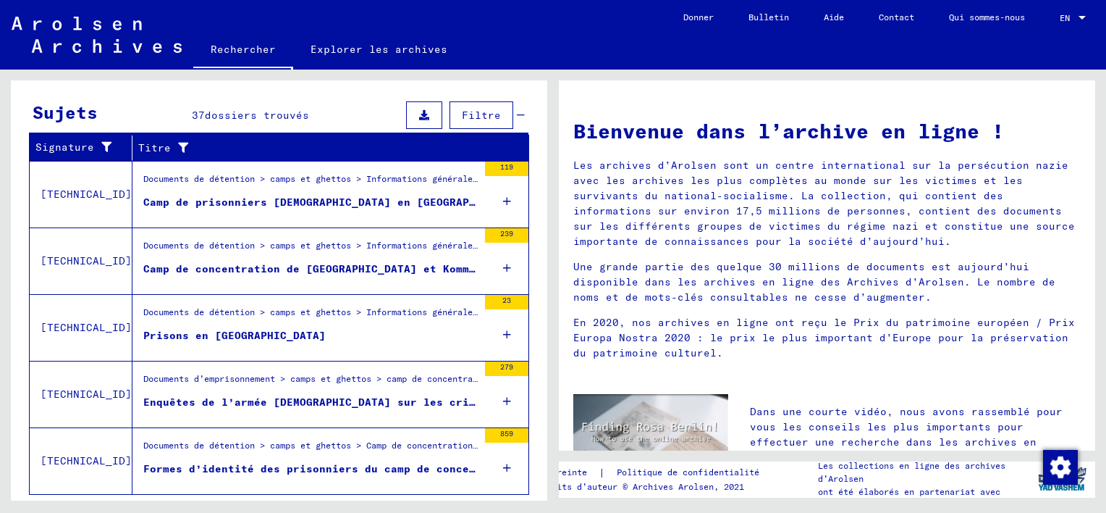
scroll to position [250, 0]
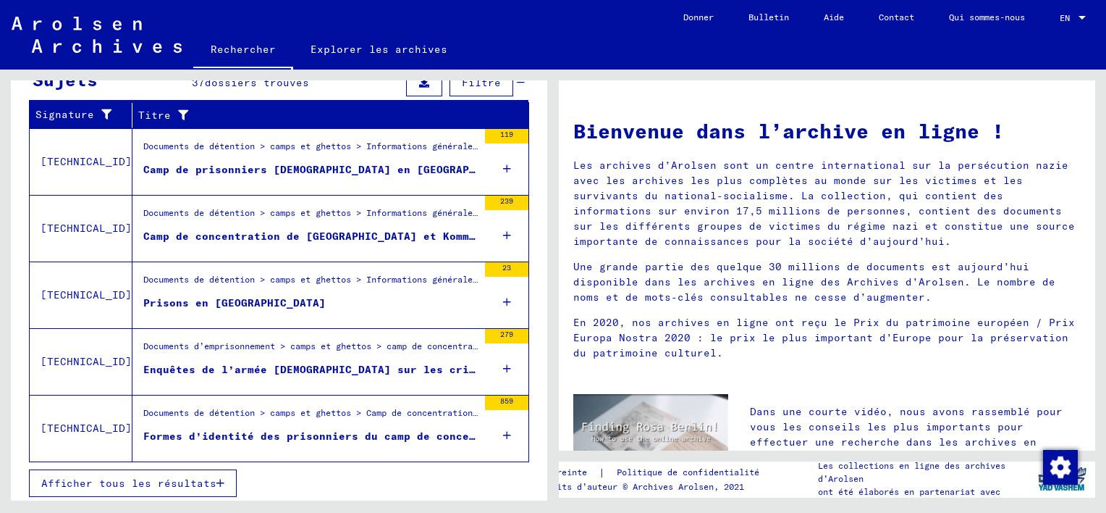
click at [158, 476] on span "Afficher tous les résultats" at bounding box center [128, 482] width 175 height 13
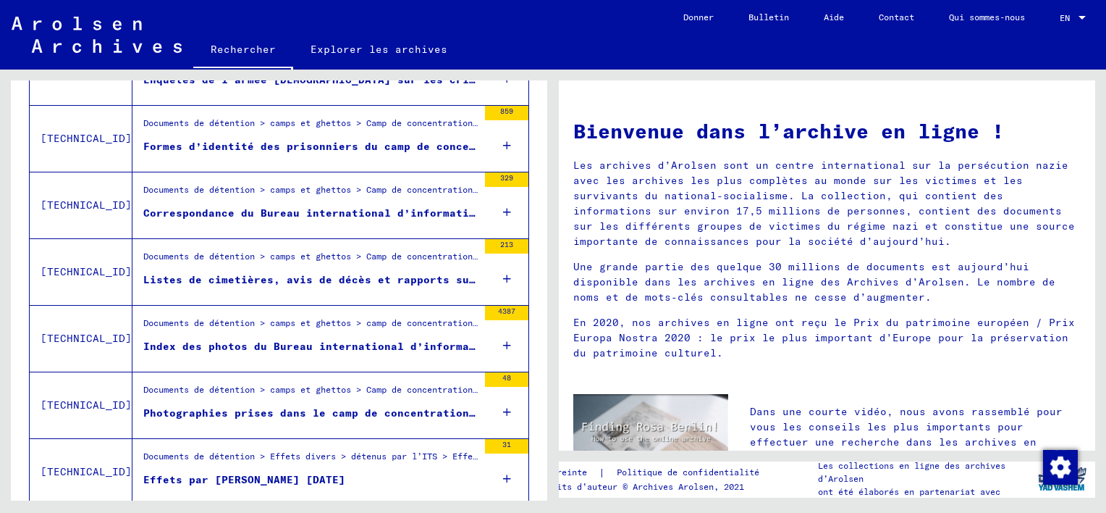
scroll to position [684, 0]
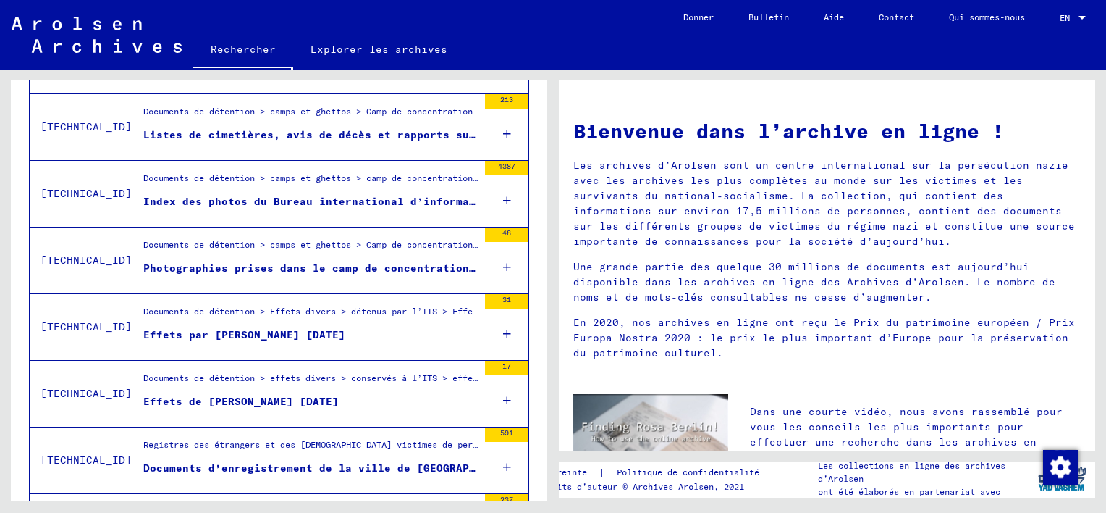
click at [234, 261] on div "Photographies prises dans le camp de concentration de [GEOGRAPHIC_DATA] de soi-…" at bounding box center [310, 268] width 334 height 15
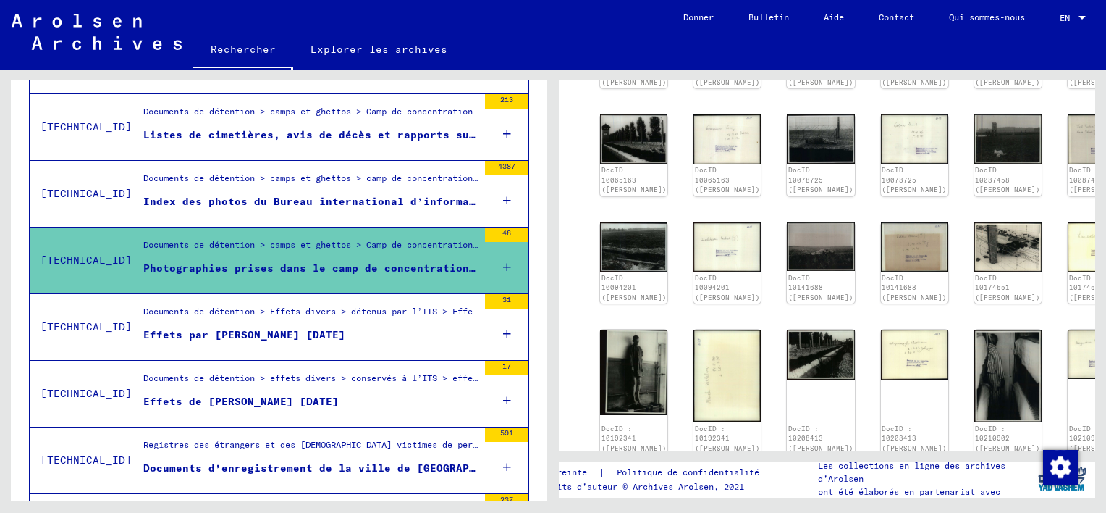
scroll to position [869, 0]
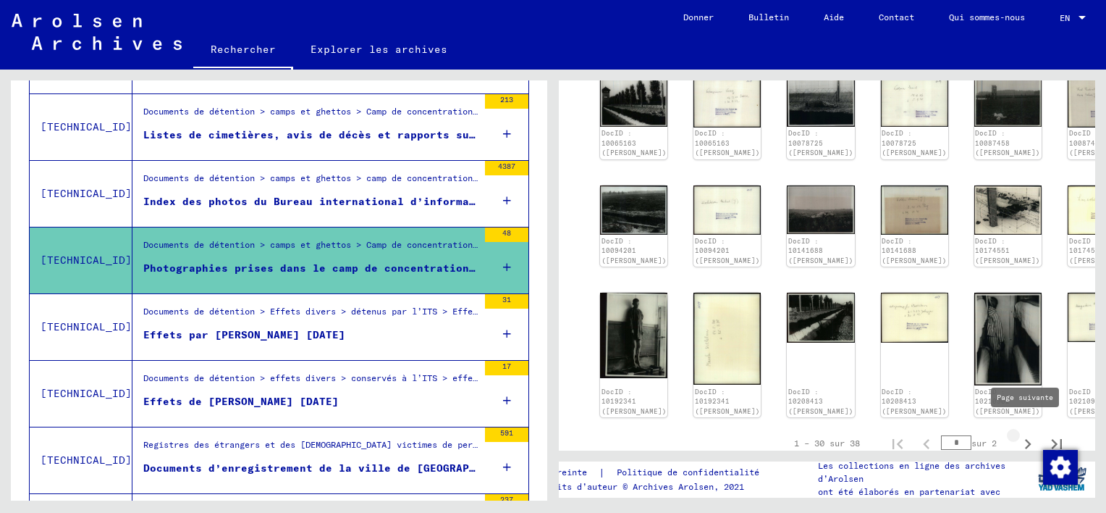
click at [1018, 434] on icon "Page suivante" at bounding box center [1028, 444] width 20 height 20
type input "*"
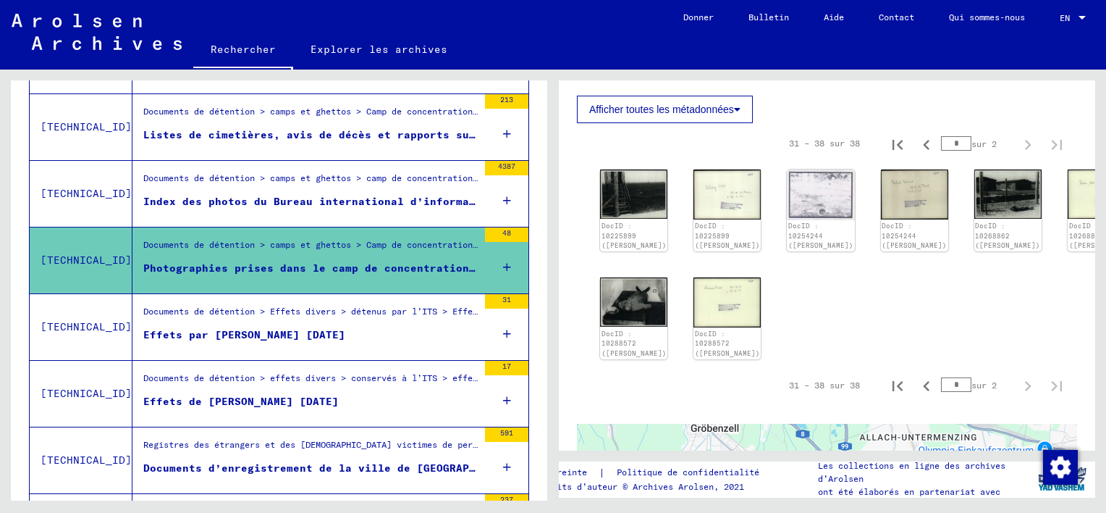
scroll to position [474, 0]
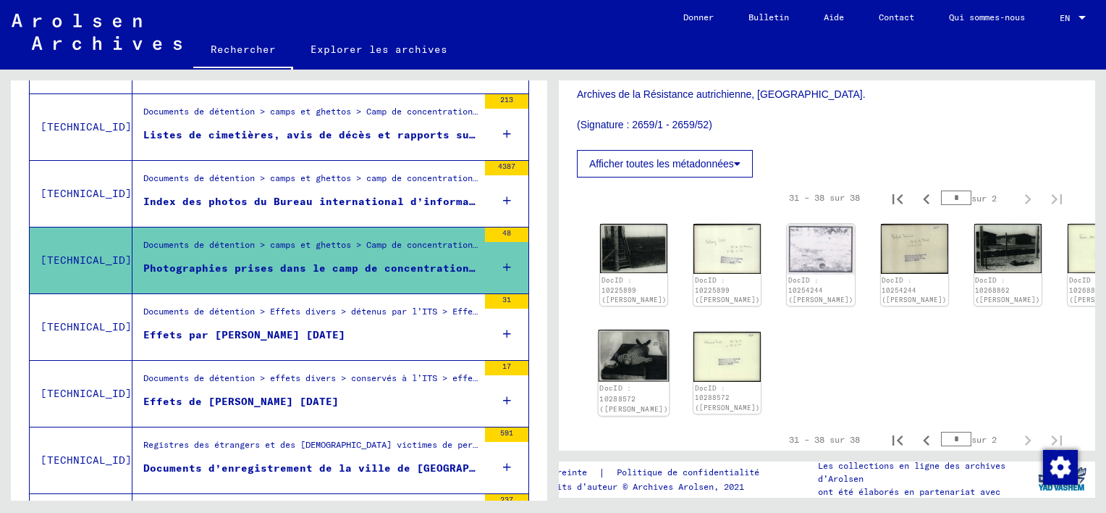
click at [628, 329] on img at bounding box center [634, 355] width 71 height 52
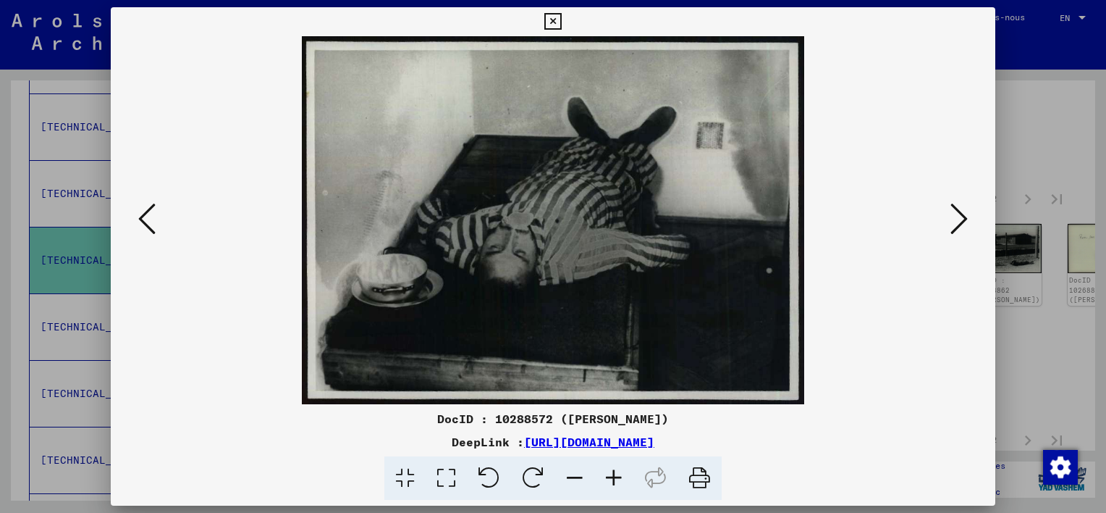
click at [953, 225] on icon at bounding box center [959, 218] width 17 height 35
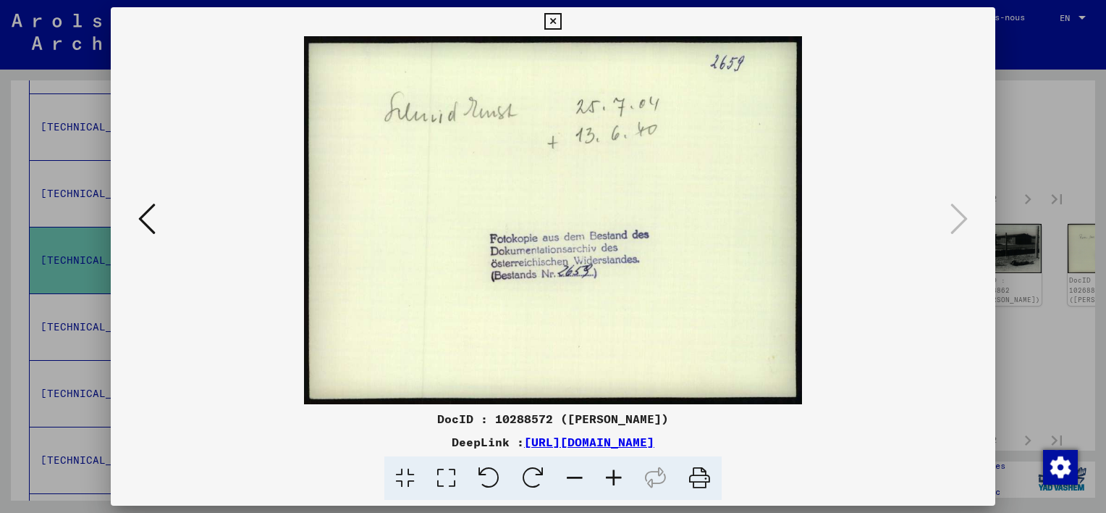
click at [142, 217] on icon at bounding box center [146, 218] width 17 height 35
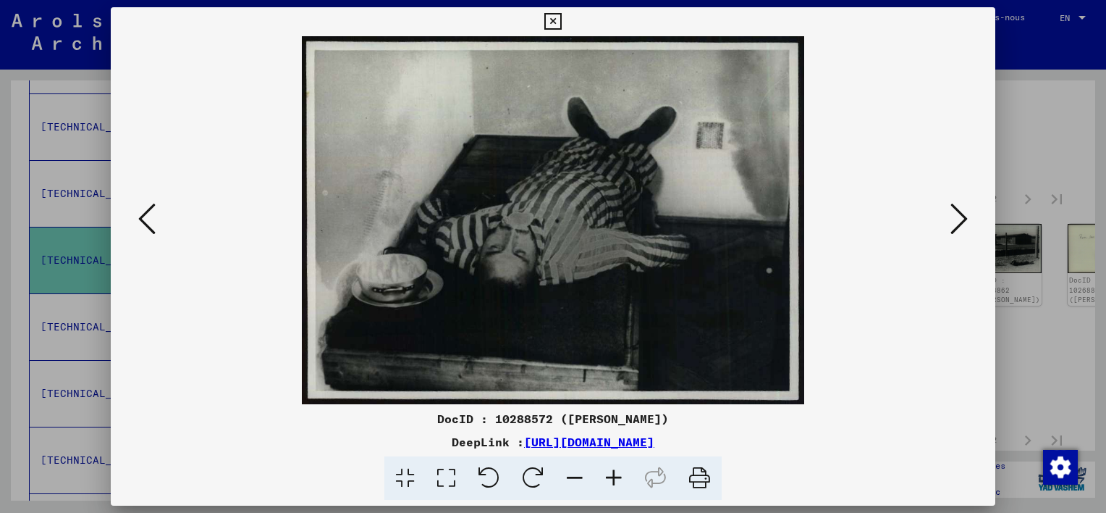
click at [142, 217] on icon at bounding box center [146, 218] width 17 height 35
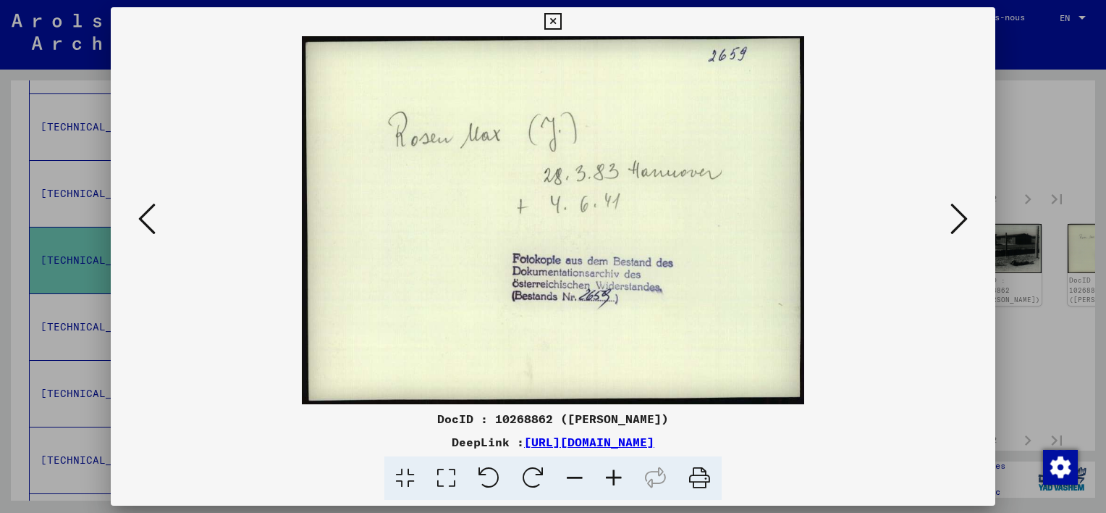
click at [142, 217] on icon at bounding box center [146, 218] width 17 height 35
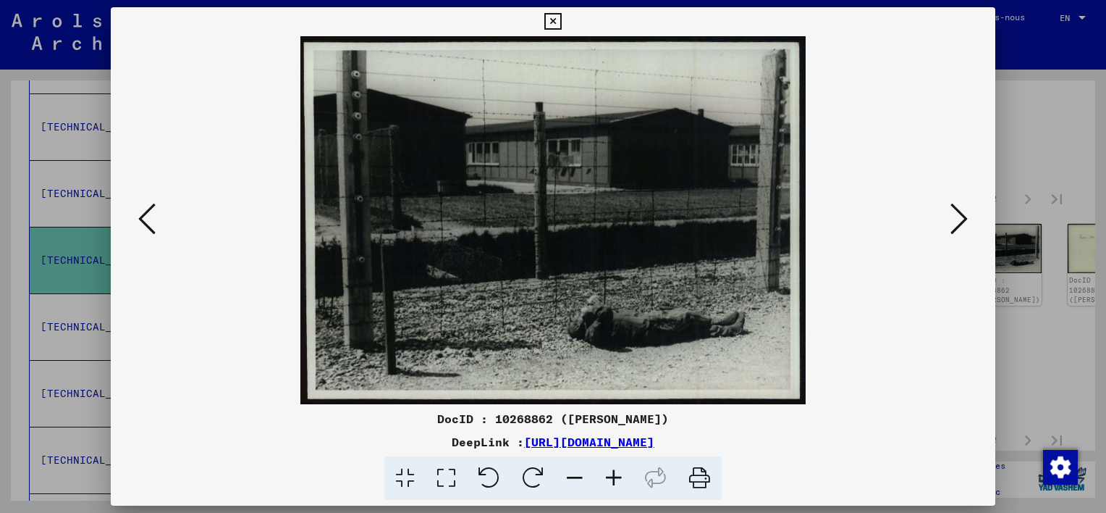
click at [142, 217] on icon at bounding box center [146, 218] width 17 height 35
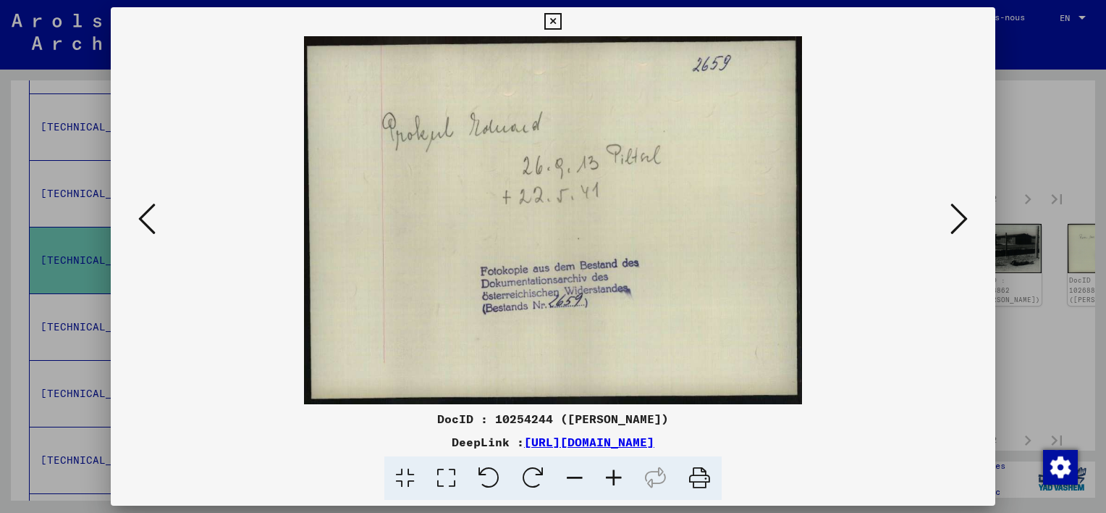
click at [142, 217] on icon at bounding box center [146, 218] width 17 height 35
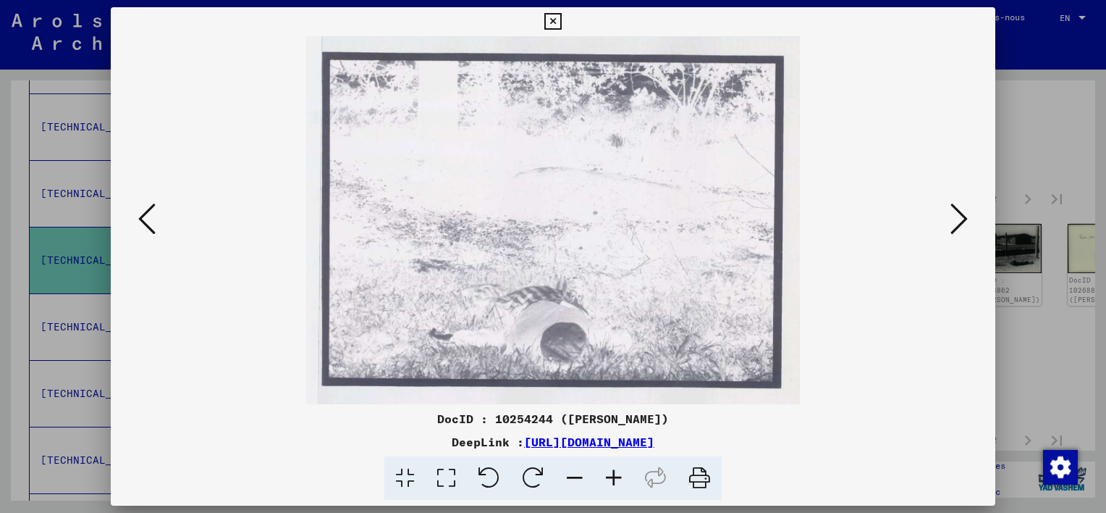
click at [142, 217] on icon at bounding box center [146, 218] width 17 height 35
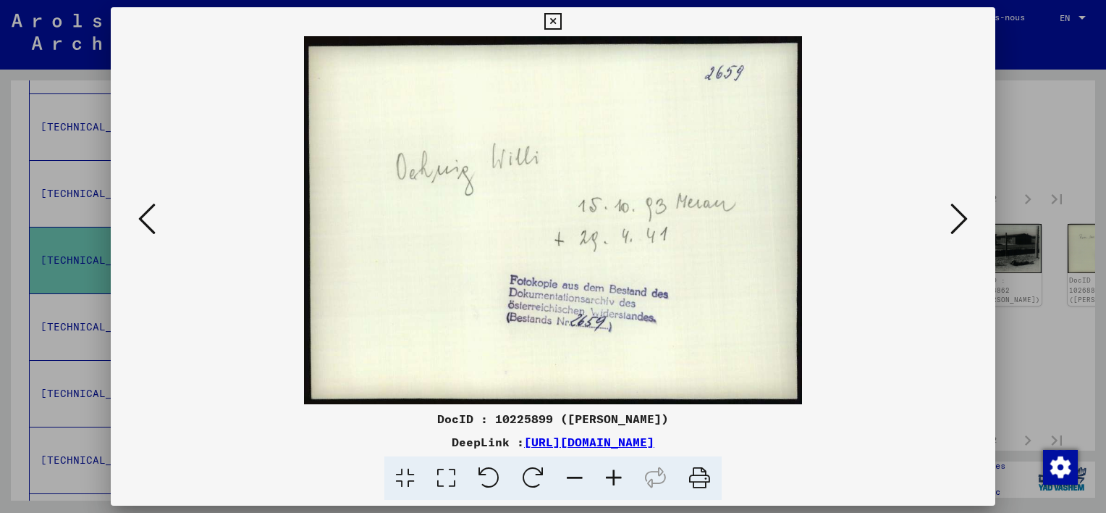
click at [142, 217] on icon at bounding box center [146, 218] width 17 height 35
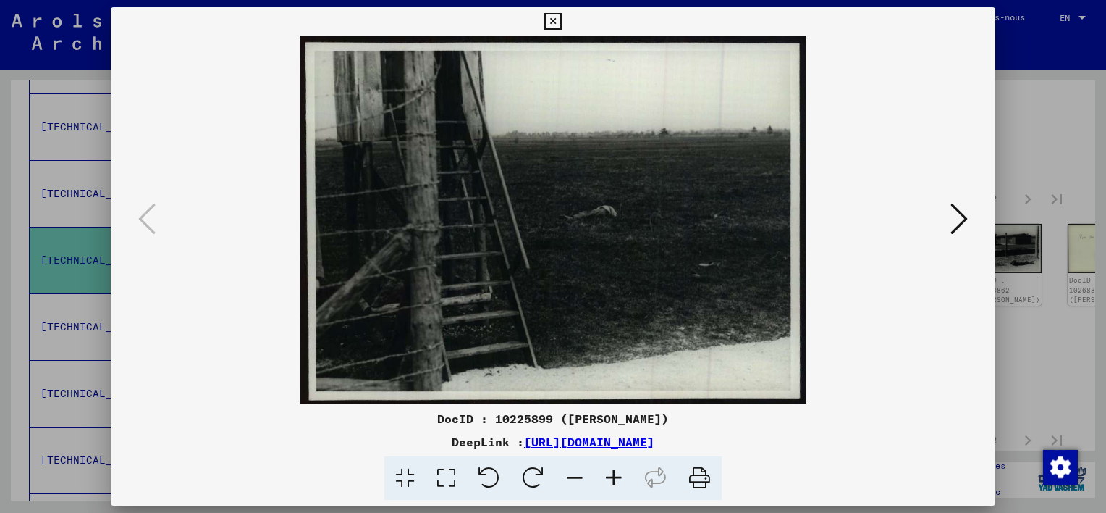
click at [550, 20] on icon at bounding box center [552, 21] width 17 height 17
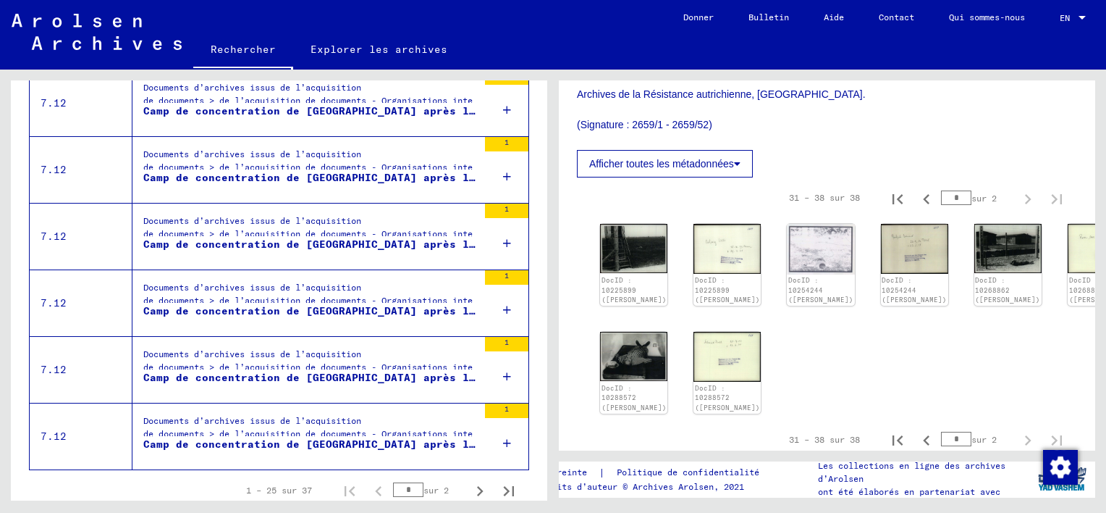
scroll to position [1620, 0]
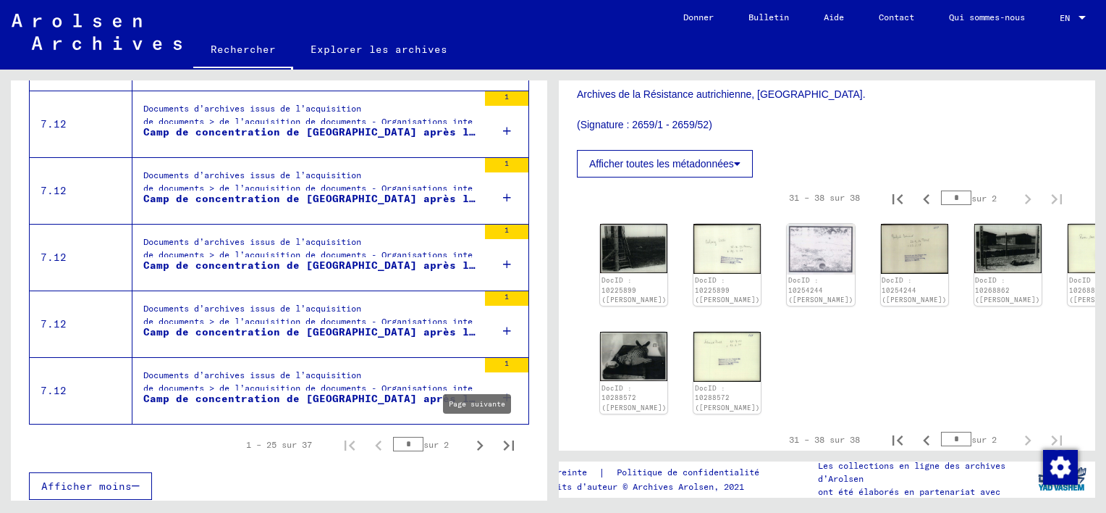
click at [470, 440] on icon "Page suivante" at bounding box center [480, 445] width 20 height 20
type input "*"
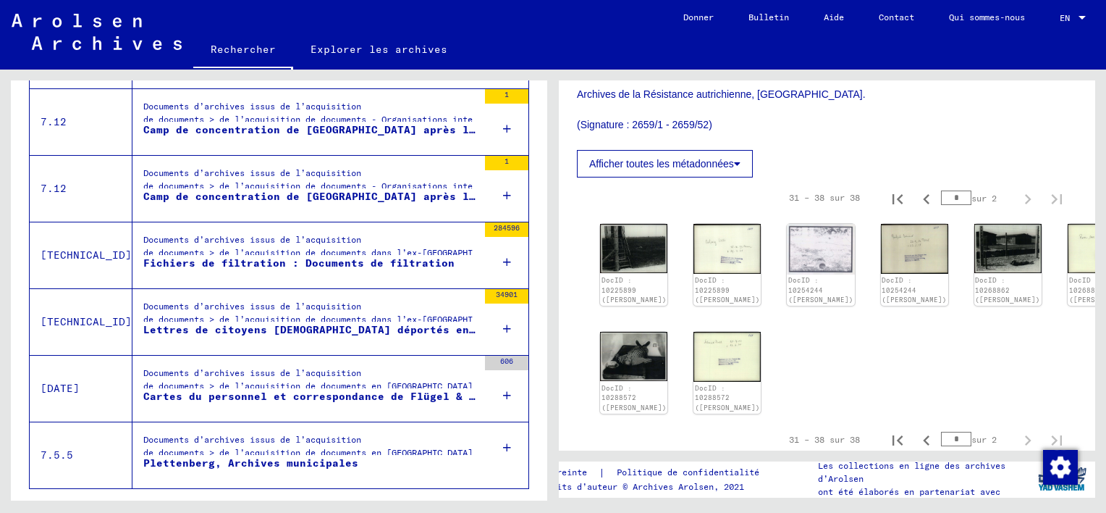
scroll to position [724, 0]
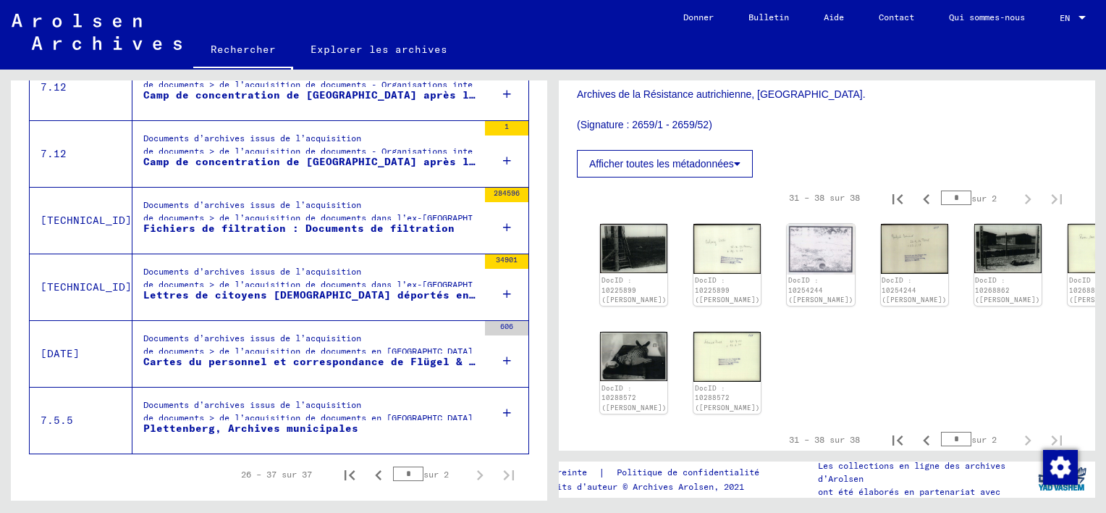
click at [293, 223] on div "Fichiers de filtration : Documents de filtration" at bounding box center [298, 228] width 311 height 15
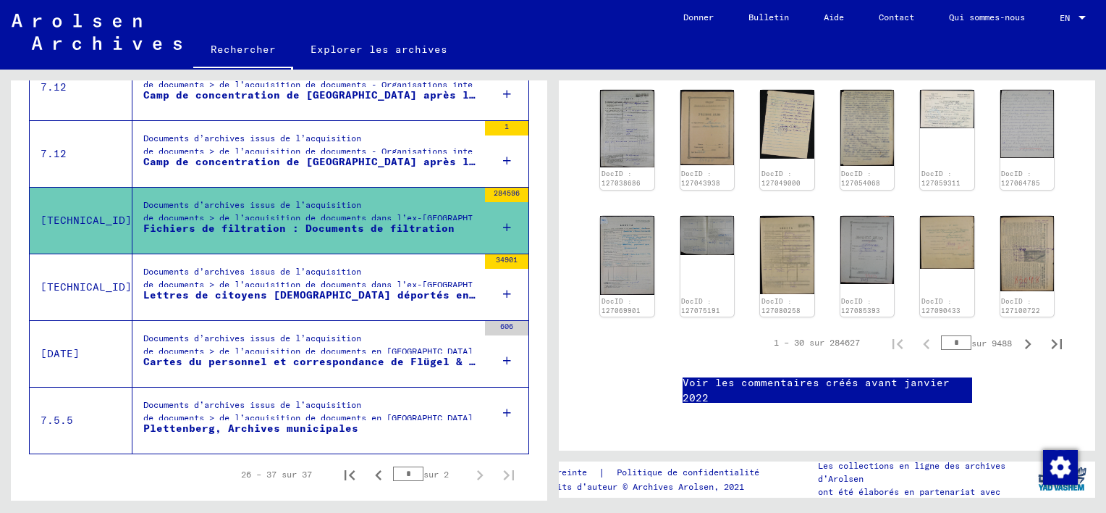
scroll to position [2317, 0]
click at [1047, 334] on icon "Dernière page" at bounding box center [1057, 344] width 20 height 20
type input "****"
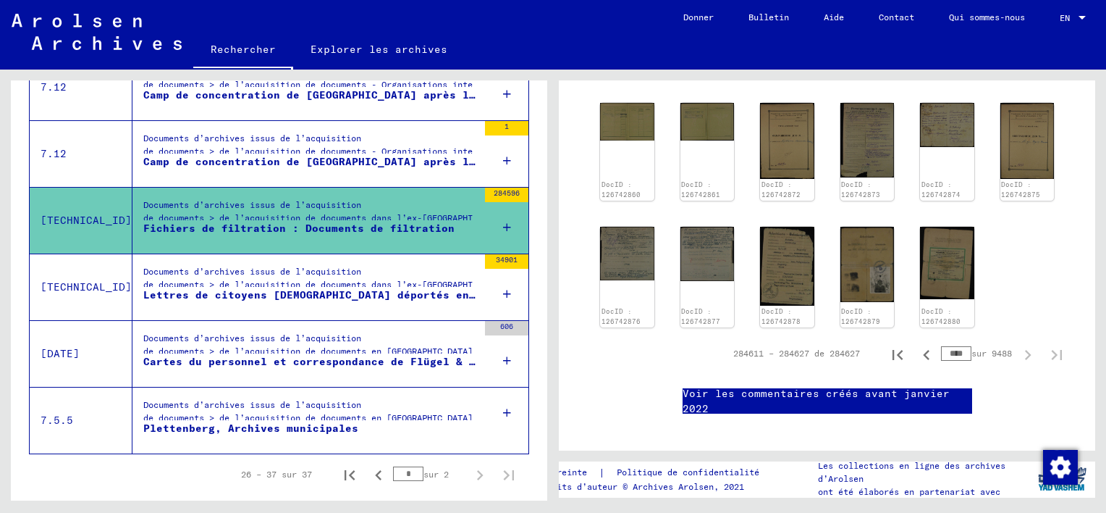
scroll to position [2027, 0]
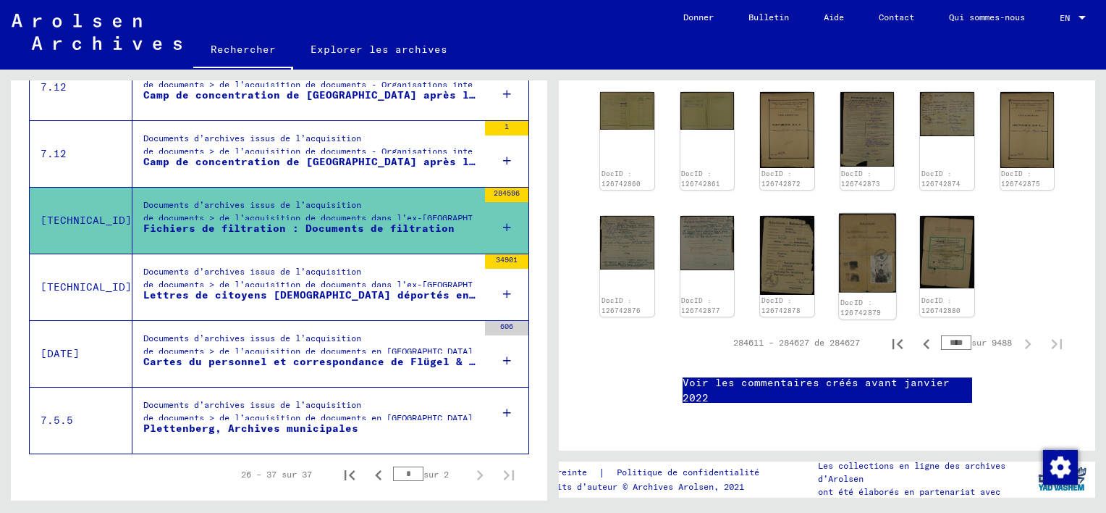
click at [850, 256] on img at bounding box center [867, 254] width 56 height 80
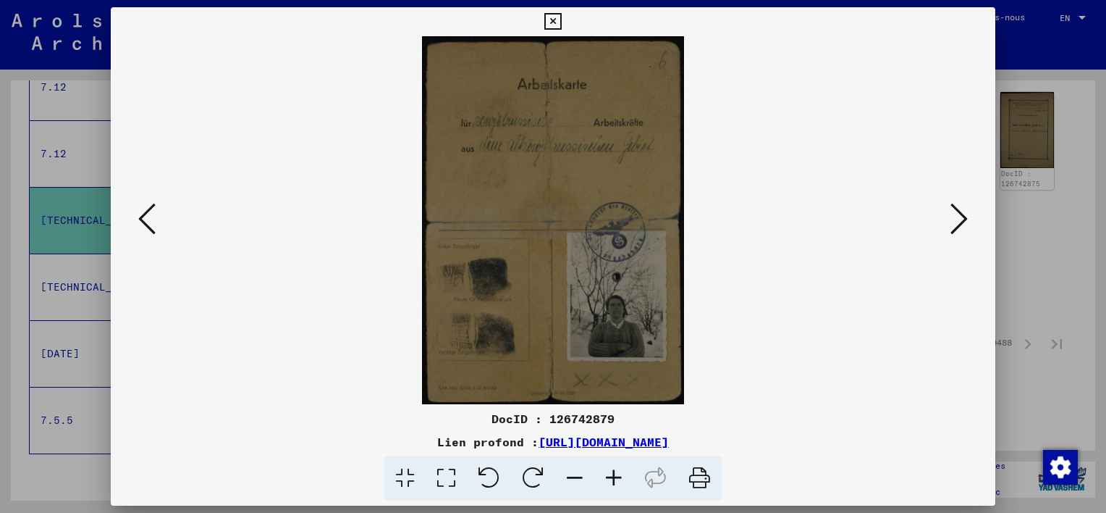
click at [146, 222] on icon at bounding box center [146, 218] width 17 height 35
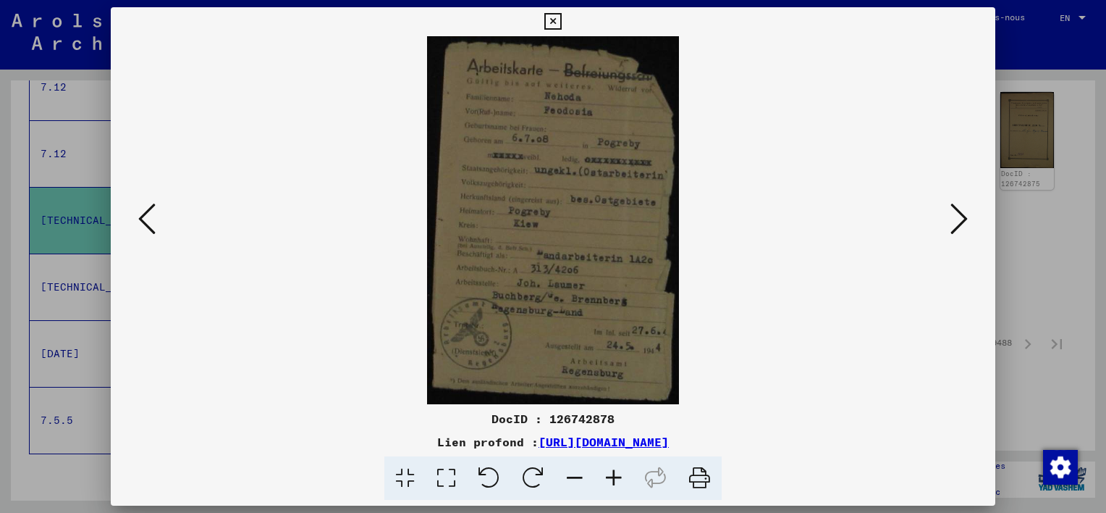
click at [146, 222] on icon at bounding box center [146, 218] width 17 height 35
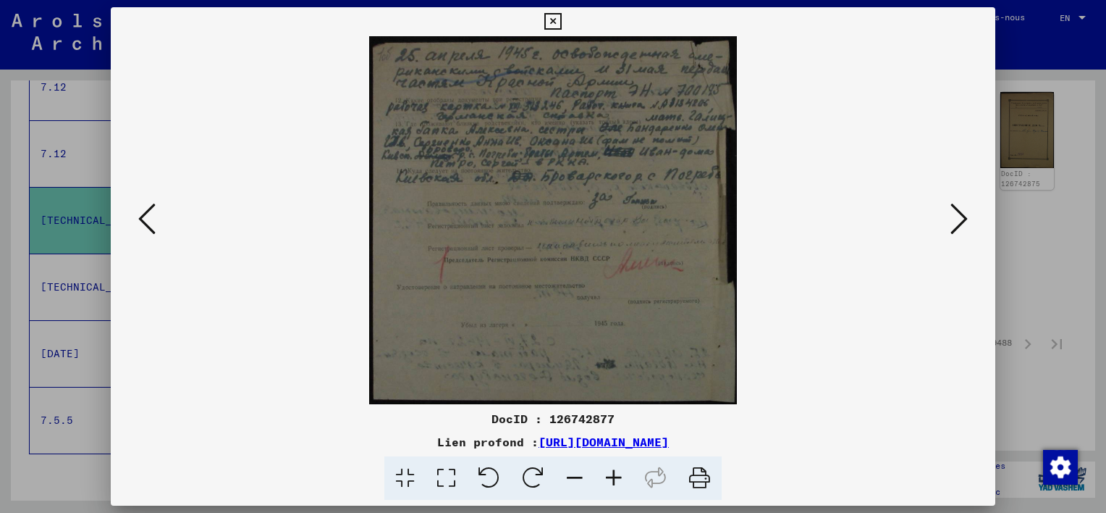
click at [146, 222] on icon at bounding box center [146, 218] width 17 height 35
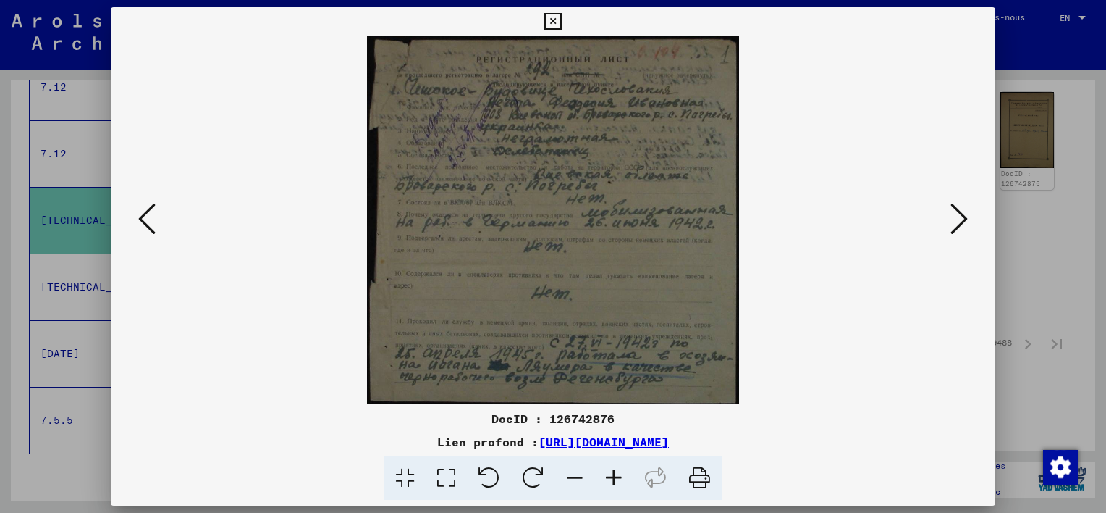
click at [544, 14] on icon at bounding box center [552, 21] width 17 height 17
